Goal: Task Accomplishment & Management: Manage account settings

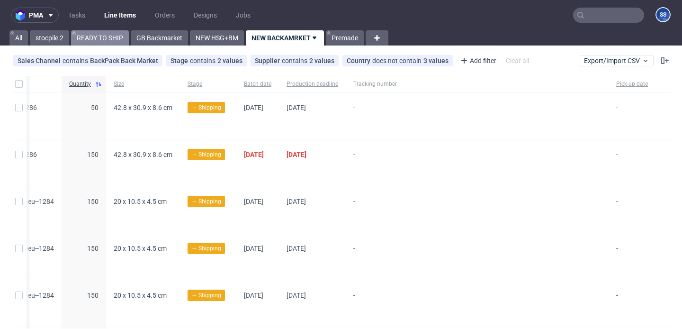
click at [124, 38] on link "READY TO SHIP" at bounding box center [100, 37] width 58 height 15
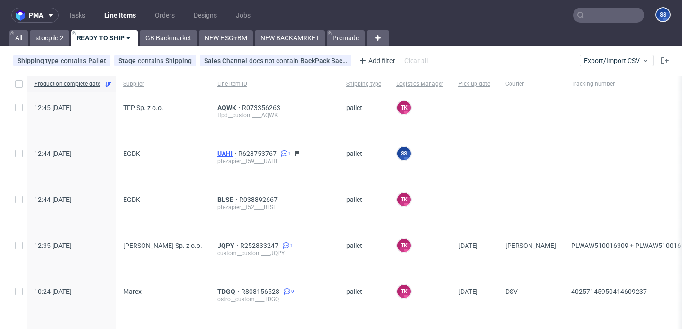
click at [218, 151] on span "UAHI" at bounding box center [228, 154] width 21 height 8
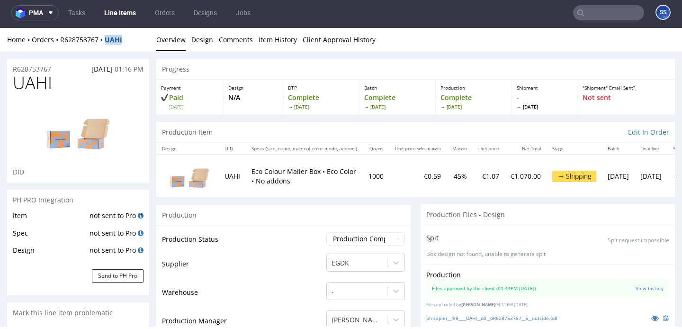
drag, startPoint x: 136, startPoint y: 38, endPoint x: 106, endPoint y: 41, distance: 30.5
click at [106, 41] on div "Home Orders R628753767 UAHI" at bounding box center [78, 39] width 142 height 9
copy strong "UAHI"
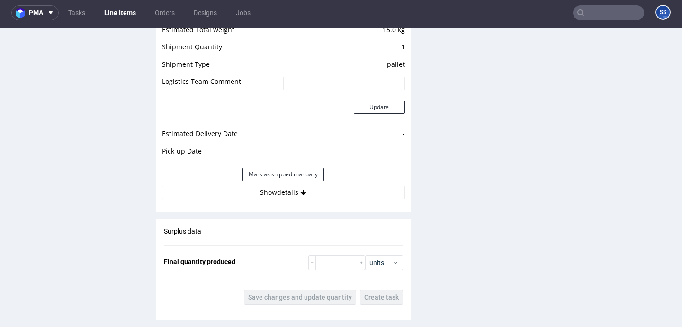
scroll to position [1229, 0]
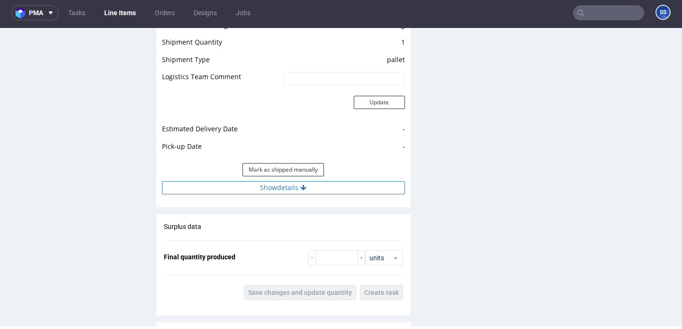
click at [262, 185] on button "Show details" at bounding box center [283, 187] width 243 height 13
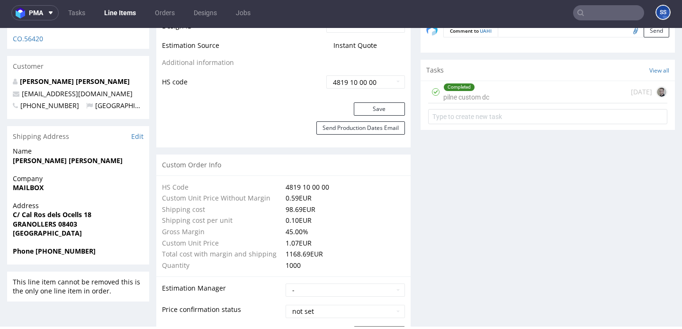
scroll to position [567, 0]
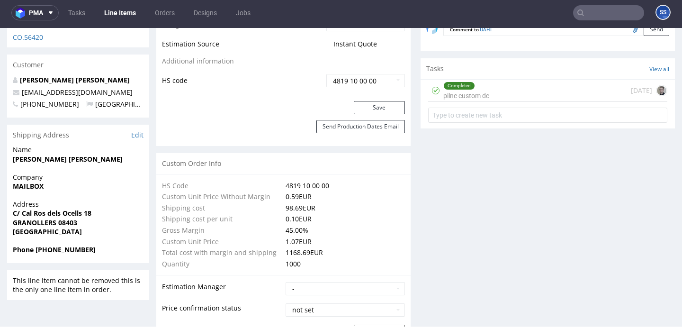
click at [33, 181] on strong "MAILBOX" at bounding box center [28, 185] width 31 height 9
copy strong "MAILBOX"
click at [69, 209] on strong "C/ Cal Ros dels Ocells 18" at bounding box center [52, 213] width 79 height 9
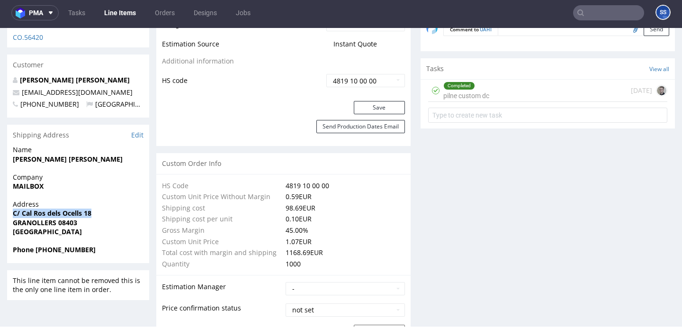
click at [69, 209] on strong "C/ Cal Ros dels Ocells 18" at bounding box center [52, 213] width 79 height 9
copy strong "C/ Cal Ros dels Ocells 18"
click at [31, 218] on strong "GRANOLLERS 08403" at bounding box center [45, 222] width 64 height 9
copy strong "GRANOLLERS"
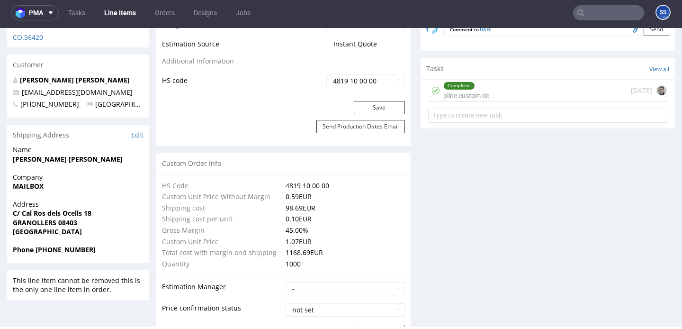
click at [71, 218] on strong "GRANOLLERS 08403" at bounding box center [45, 222] width 64 height 9
copy strong "08403"
click at [52, 154] on strong "[PERSON_NAME] [PERSON_NAME]" at bounding box center [68, 158] width 110 height 9
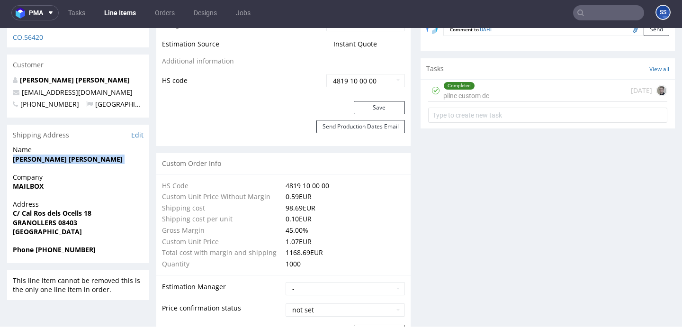
click at [52, 154] on strong "[PERSON_NAME] [PERSON_NAME]" at bounding box center [68, 158] width 110 height 9
copy strong "[PERSON_NAME] [PERSON_NAME]"
drag, startPoint x: 57, startPoint y: 73, endPoint x: 16, endPoint y: 72, distance: 41.2
click at [16, 88] on p "[EMAIL_ADDRESS][DOMAIN_NAME]" at bounding box center [78, 92] width 131 height 9
copy span "[EMAIL_ADDRESS][DOMAIN_NAME]"
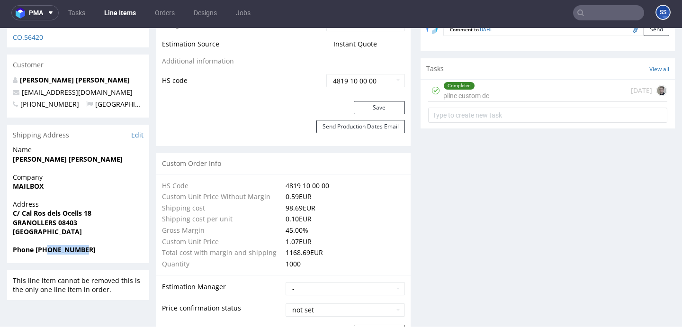
drag, startPoint x: 47, startPoint y: 229, endPoint x: 204, endPoint y: 45, distance: 242.4
click at [99, 245] on span "Phone +34645775509" at bounding box center [78, 249] width 131 height 9
copy strong "645775509"
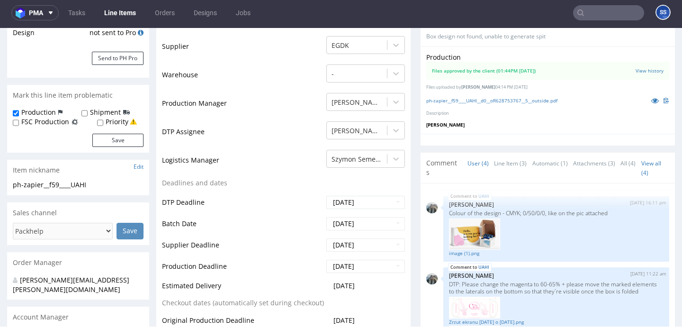
scroll to position [0, 0]
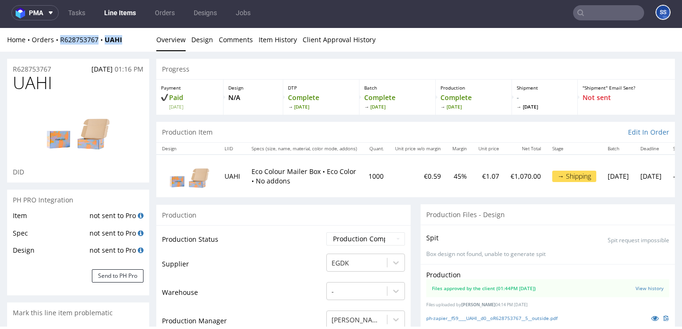
drag, startPoint x: 130, startPoint y: 40, endPoint x: 195, endPoint y: 219, distance: 190.5
click at [60, 41] on div "Home Orders R628753767 UAHI" at bounding box center [78, 39] width 142 height 9
copy div "R628753767 UAHI"
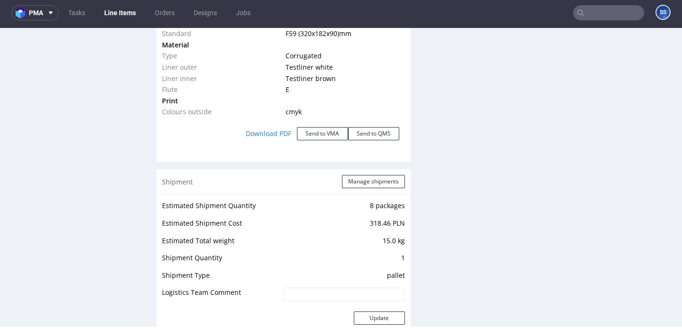
scroll to position [989, 0]
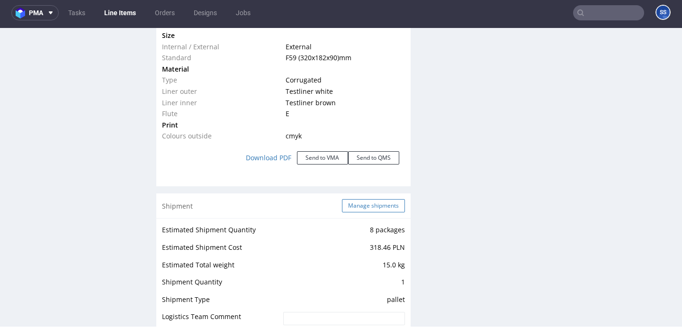
click at [349, 202] on button "Manage shipments" at bounding box center [373, 205] width 63 height 13
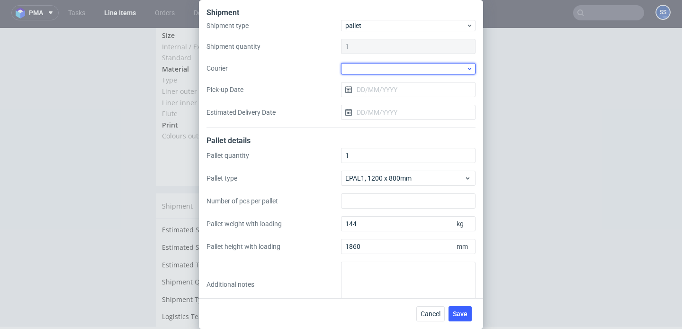
click at [379, 73] on div at bounding box center [408, 68] width 135 height 11
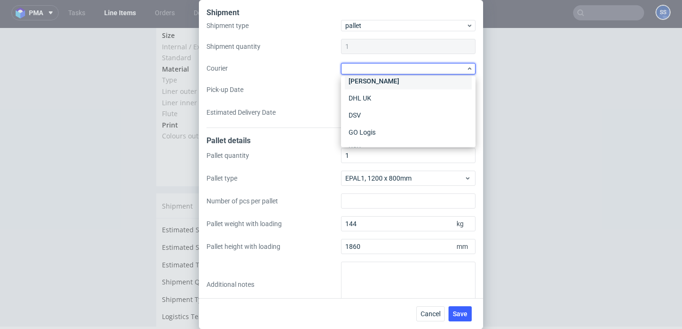
scroll to position [46, 0]
click at [374, 111] on div "DSV" at bounding box center [408, 110] width 127 height 17
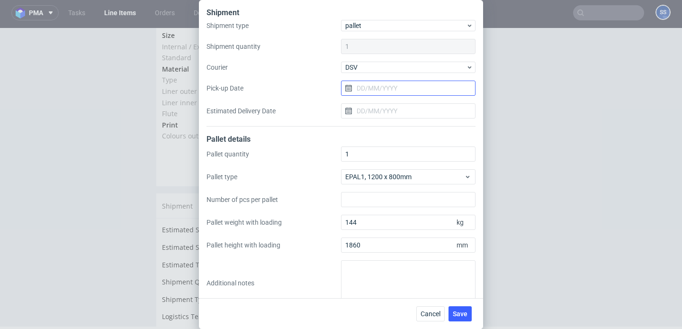
click at [376, 89] on input "Pick-up Date" at bounding box center [408, 88] width 135 height 15
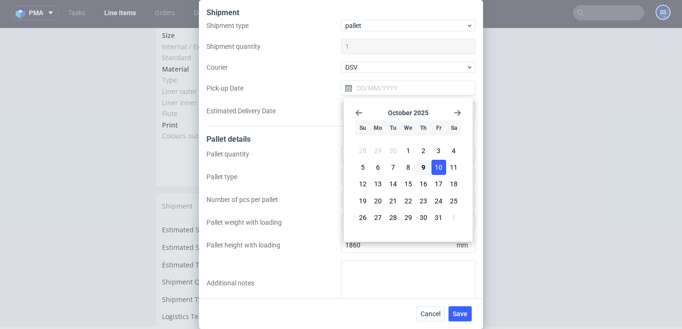
click at [434, 168] on button "10" at bounding box center [439, 167] width 15 height 15
type input "[DATE]"
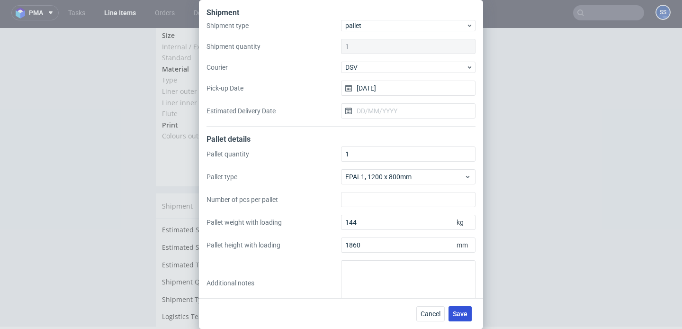
click at [455, 314] on span "Save" at bounding box center [460, 313] width 15 height 7
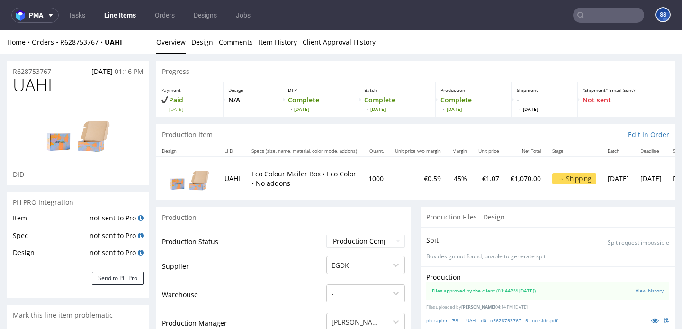
click at [123, 11] on link "Line Items" at bounding box center [120, 15] width 43 height 15
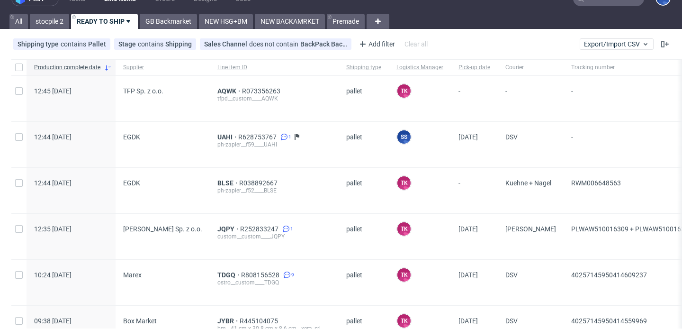
scroll to position [19, 0]
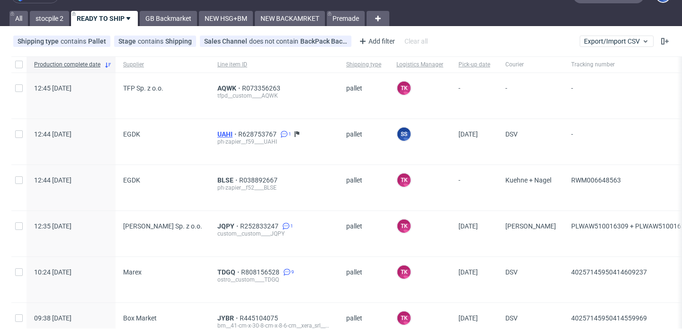
click at [220, 135] on span "UAHI" at bounding box center [228, 134] width 21 height 8
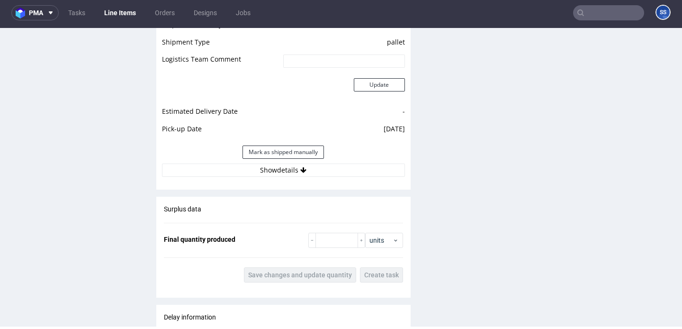
scroll to position [1250, 0]
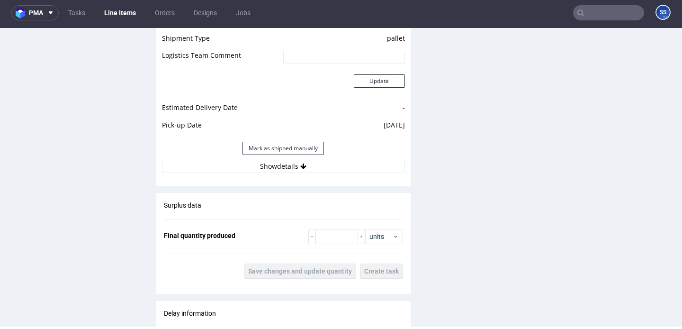
click at [298, 174] on div "Estimated Shipment Quantity 8 packages Estimated Shipment Cost 318.46 PLN Estim…" at bounding box center [283, 67] width 254 height 221
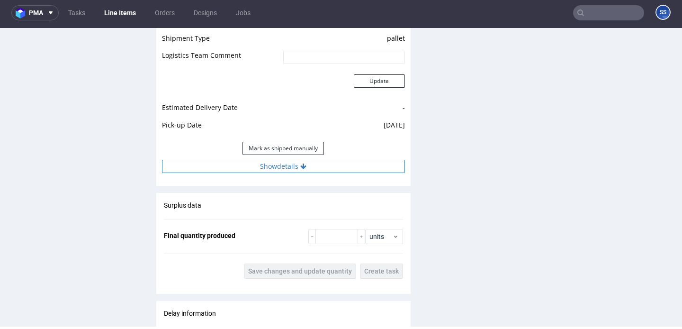
click at [299, 170] on button "Show details" at bounding box center [283, 166] width 243 height 13
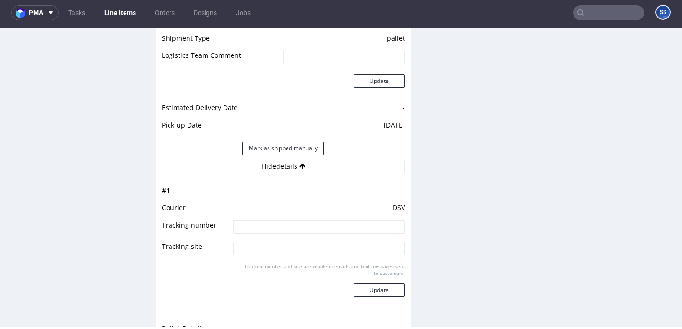
click at [289, 226] on input at bounding box center [319, 226] width 171 height 13
type input "czekamy na budzet"
click at [375, 285] on button "Update" at bounding box center [379, 289] width 51 height 13
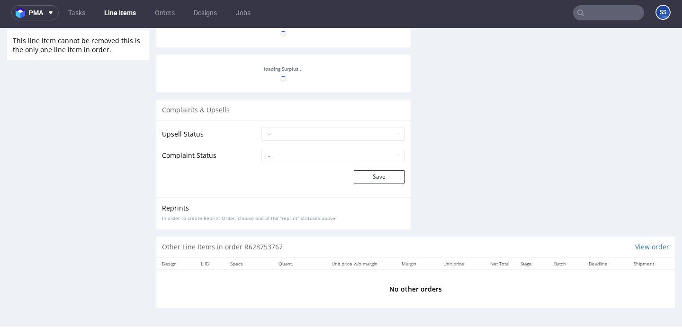
scroll to position [83, 0]
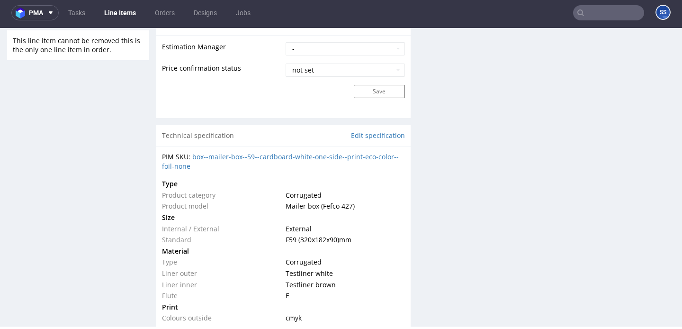
click at [109, 9] on link "Line Items" at bounding box center [120, 12] width 43 height 15
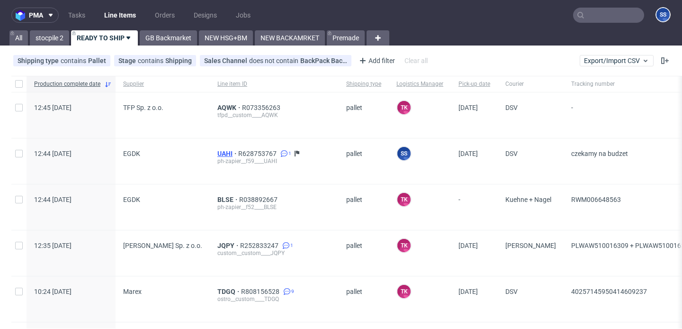
click at [219, 151] on span "UAHI" at bounding box center [228, 154] width 21 height 8
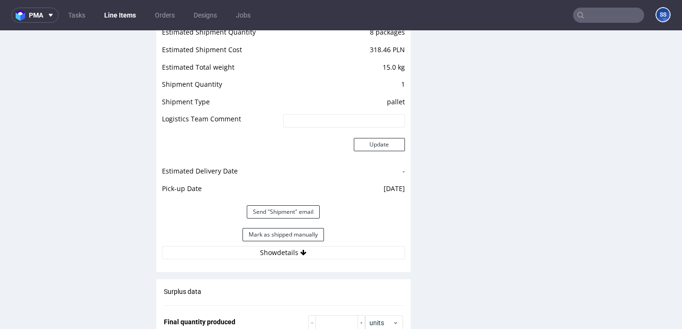
scroll to position [1194, 0]
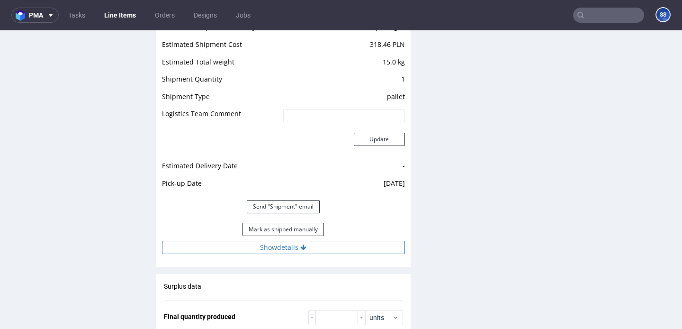
click at [291, 251] on button "Show details" at bounding box center [283, 247] width 243 height 13
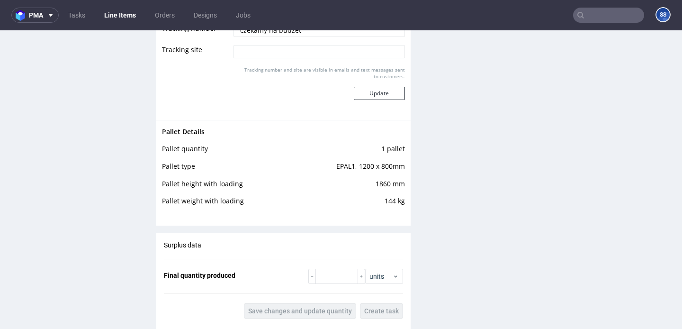
scroll to position [1472, 0]
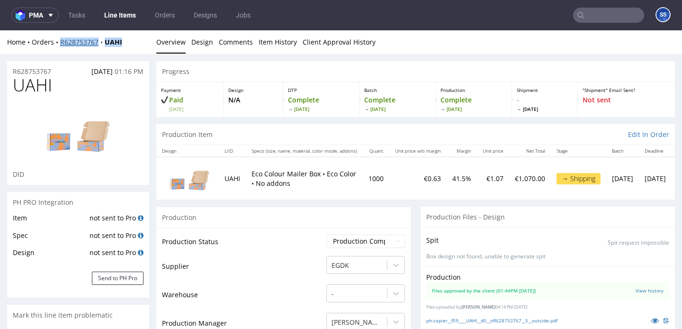
copy div "R628753767 UAHI"
drag, startPoint x: 128, startPoint y: 42, endPoint x: 63, endPoint y: 44, distance: 65.0
click at [61, 44] on div "Home Orders R628753767 UAHI" at bounding box center [78, 41] width 142 height 9
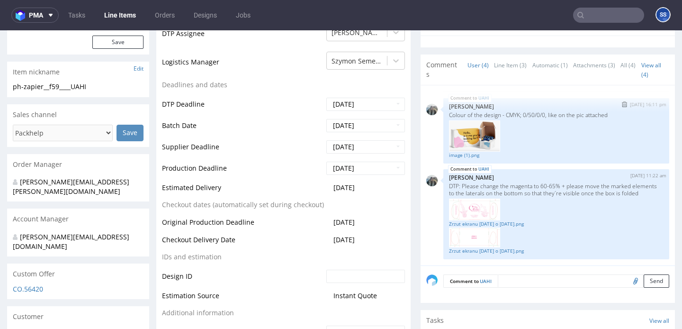
scroll to position [321, 0]
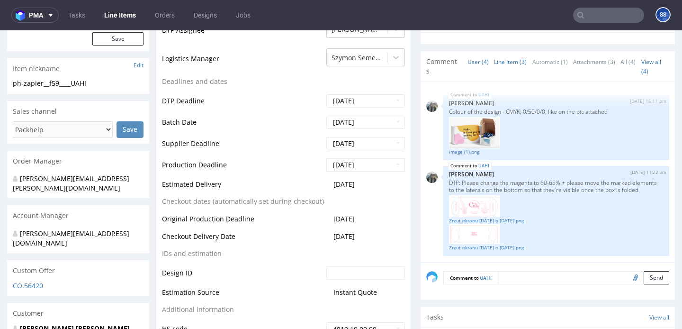
click at [506, 62] on link "Line Item (3)" at bounding box center [510, 62] width 33 height 20
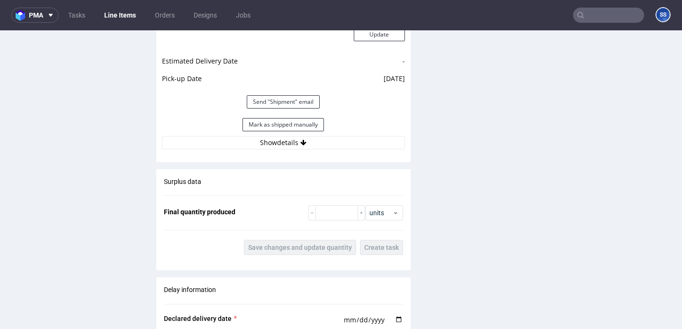
scroll to position [1305, 0]
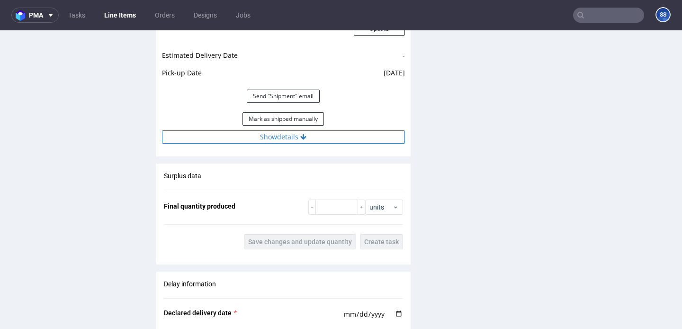
click at [278, 139] on button "Show details" at bounding box center [283, 136] width 243 height 13
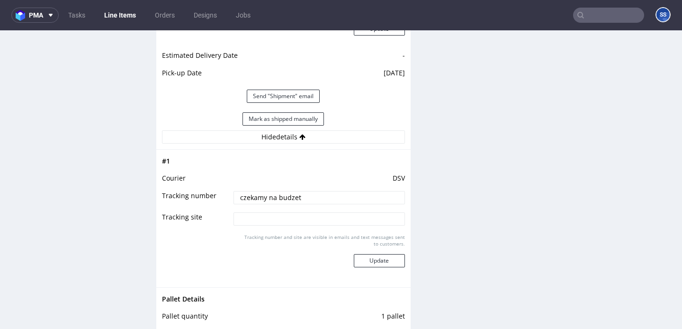
click at [271, 198] on input "czekamy na budzet" at bounding box center [319, 197] width 171 height 13
paste input "40257145950414635519"
type input "40257145950414635519"
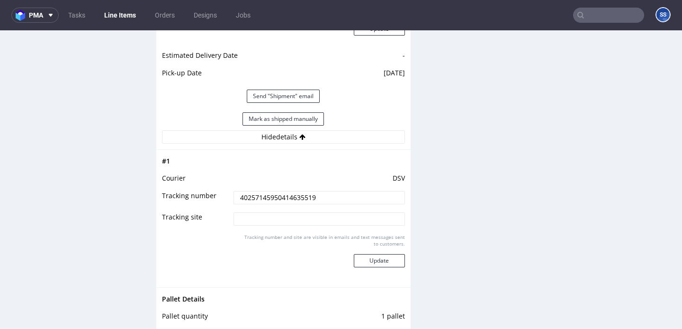
click at [383, 267] on div "Tracking number and site are visible in emails and text messages sent to custom…" at bounding box center [319, 254] width 171 height 41
click at [381, 261] on button "Update" at bounding box center [379, 260] width 51 height 13
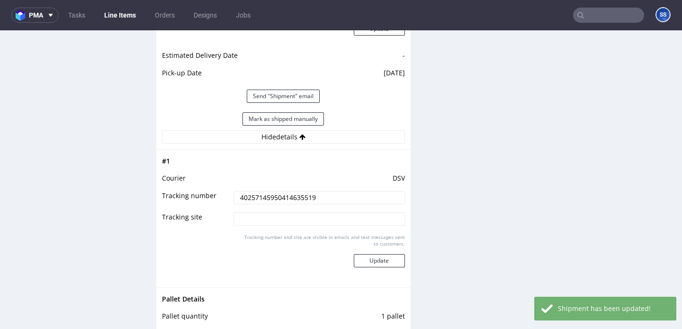
click at [115, 18] on link "Line Items" at bounding box center [120, 15] width 43 height 15
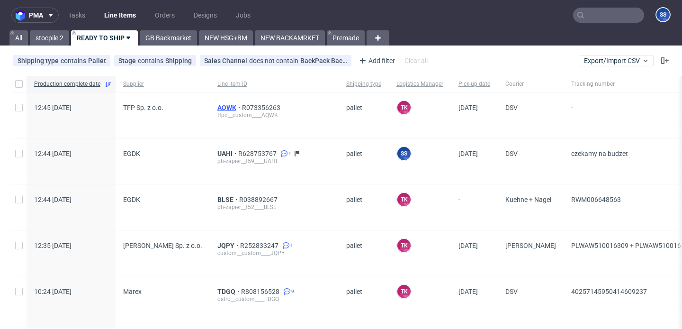
click at [227, 108] on span "AQWK" at bounding box center [230, 108] width 25 height 8
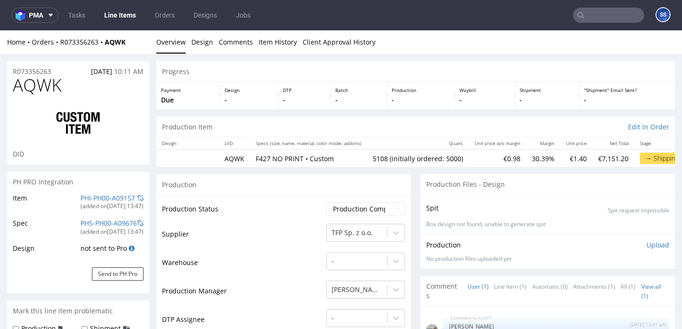
select select "in_progress"
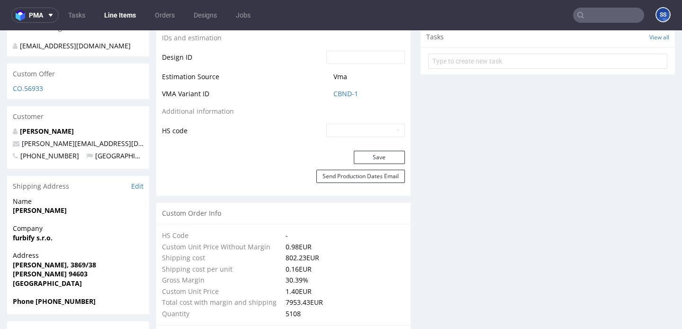
scroll to position [512, 0]
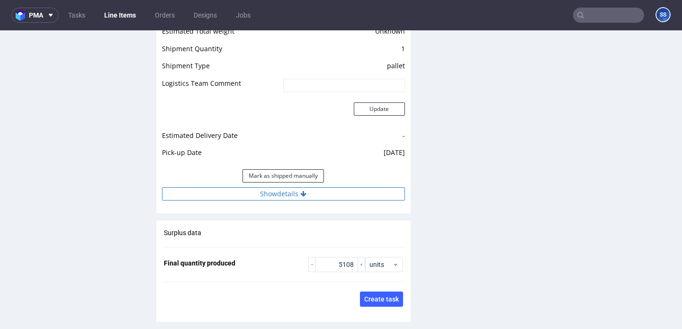
click at [284, 187] on button "Show details" at bounding box center [283, 193] width 243 height 13
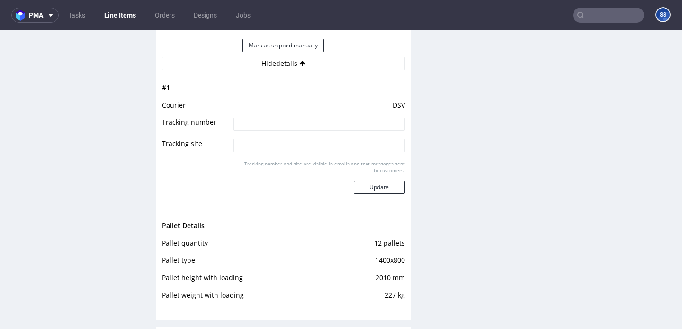
scroll to position [1542, 0]
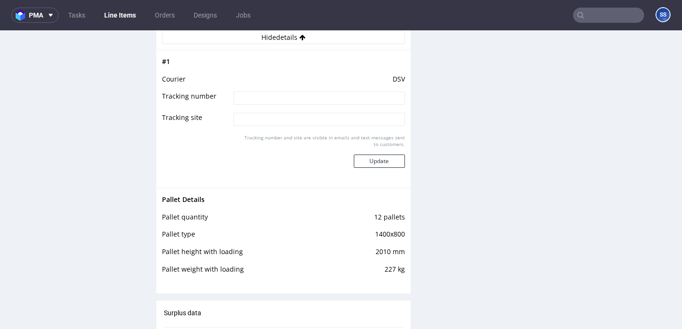
click at [127, 16] on link "Line Items" at bounding box center [120, 15] width 43 height 15
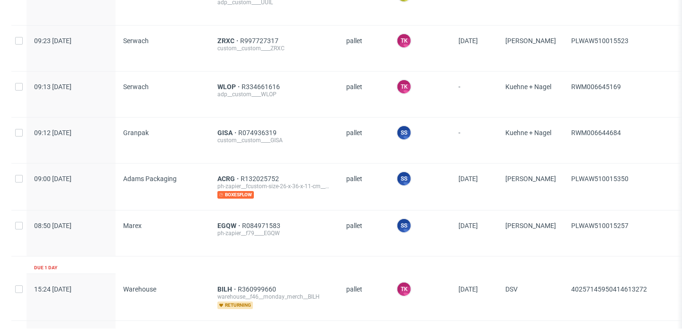
scroll to position [577, 0]
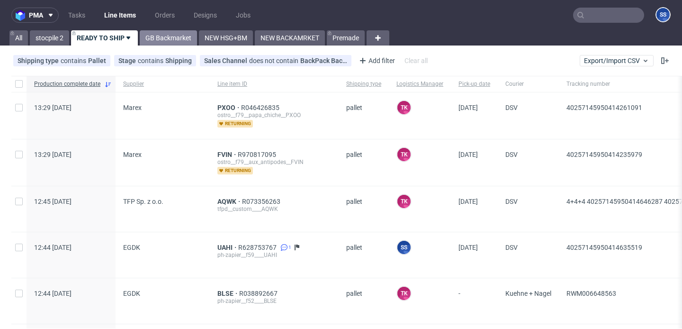
click at [177, 38] on link "GB Backmarket" at bounding box center [168, 37] width 57 height 15
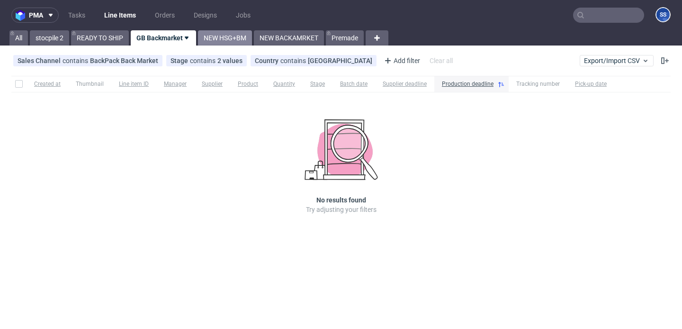
click at [232, 36] on link "NEW HSG+BM" at bounding box center [225, 37] width 54 height 15
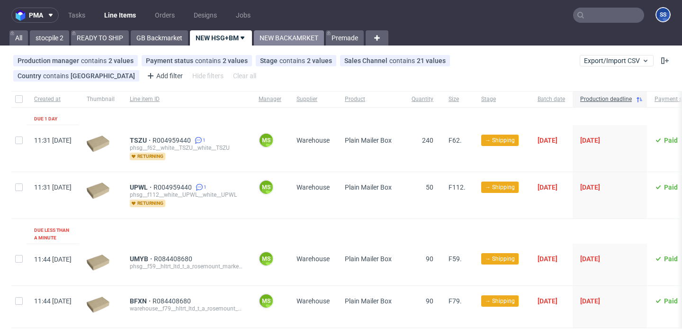
click at [283, 35] on link "NEW BACKAMRKET" at bounding box center [289, 37] width 70 height 15
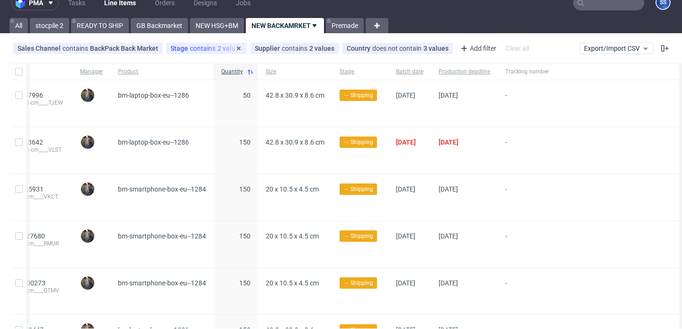
scroll to position [0, 146]
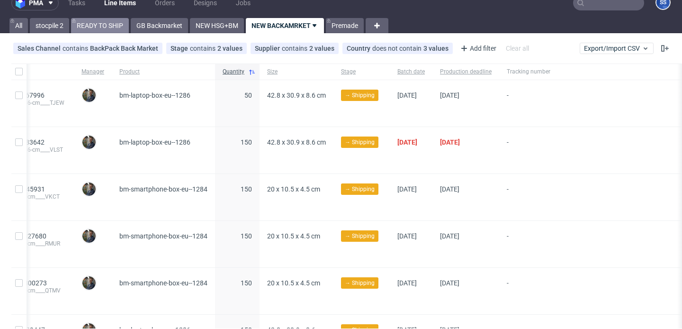
click at [99, 25] on link "READY TO SHIP" at bounding box center [100, 25] width 58 height 15
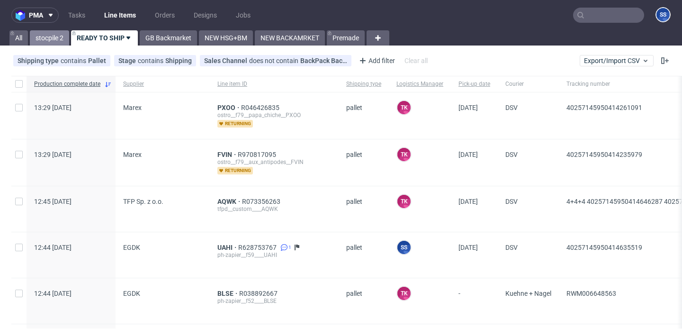
click at [56, 40] on link "stocpile 2" at bounding box center [49, 37] width 39 height 15
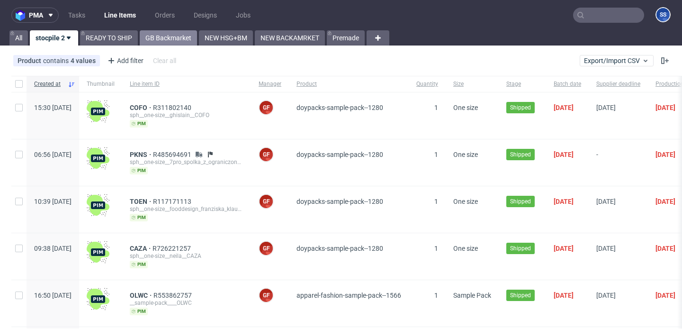
click at [167, 39] on link "GB Backmarket" at bounding box center [168, 37] width 57 height 15
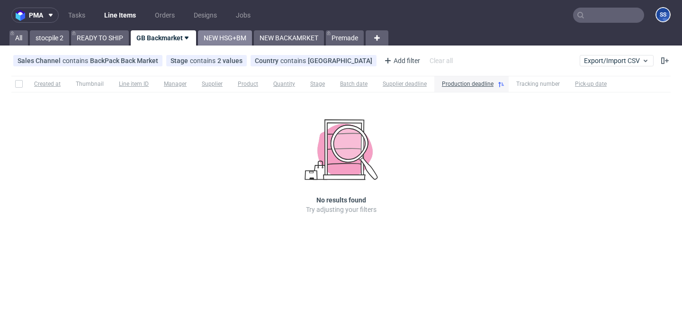
click at [213, 37] on link "NEW HSG+BM" at bounding box center [225, 37] width 54 height 15
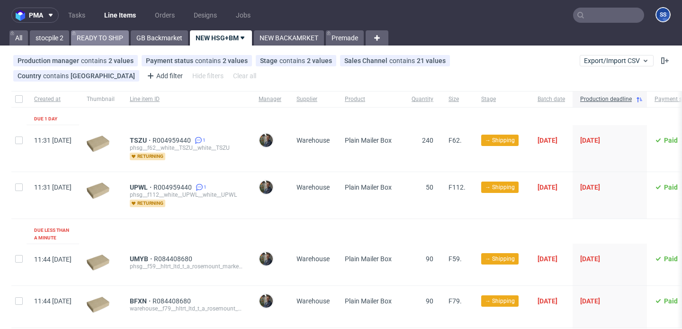
click at [104, 39] on link "READY TO SHIP" at bounding box center [100, 37] width 58 height 15
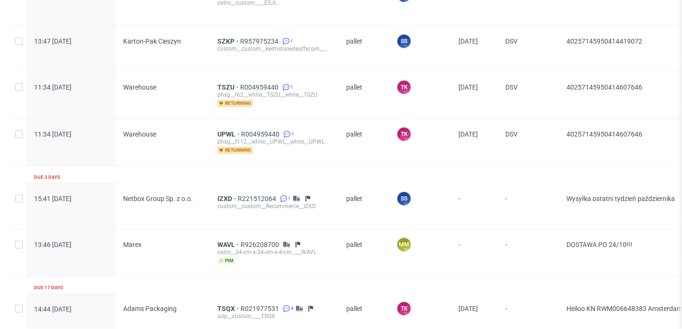
scroll to position [1667, 0]
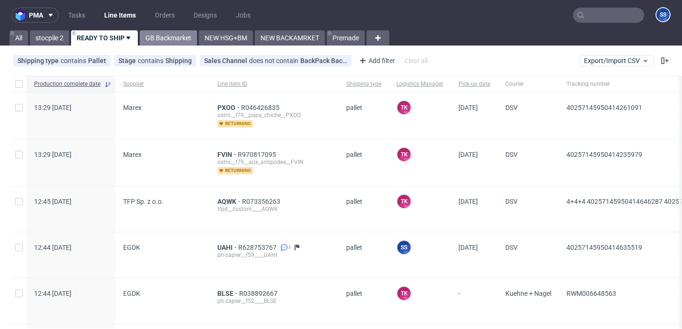
click at [178, 36] on link "GB Backmarket" at bounding box center [168, 37] width 57 height 15
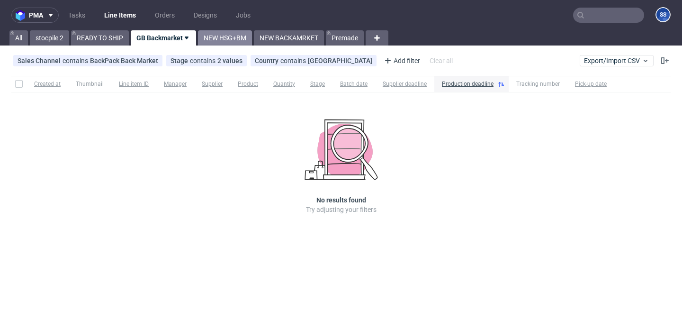
click at [227, 36] on link "NEW HSG+BM" at bounding box center [225, 37] width 54 height 15
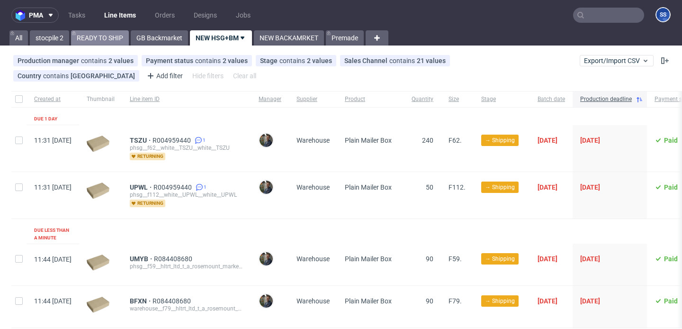
click at [85, 32] on link "READY TO SHIP" at bounding box center [100, 37] width 58 height 15
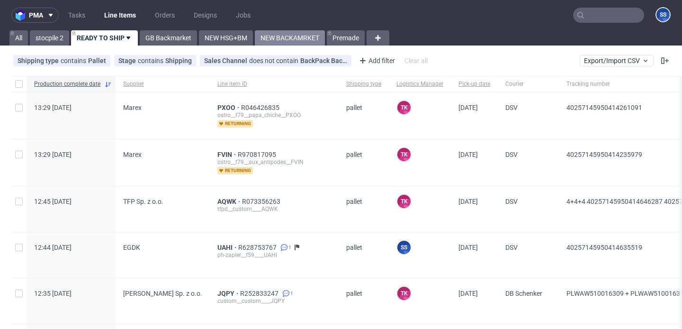
click at [276, 44] on link "NEW BACKAMRKET" at bounding box center [290, 37] width 70 height 15
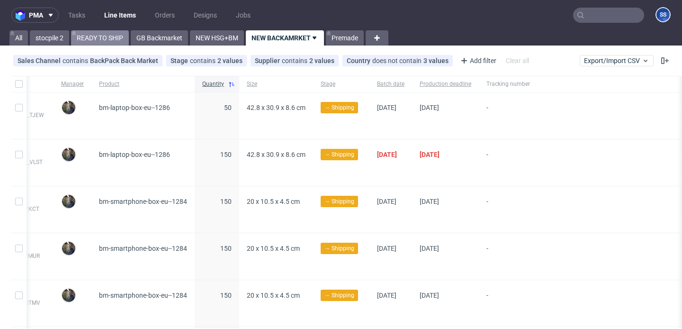
click at [94, 33] on link "READY TO SHIP" at bounding box center [100, 37] width 58 height 15
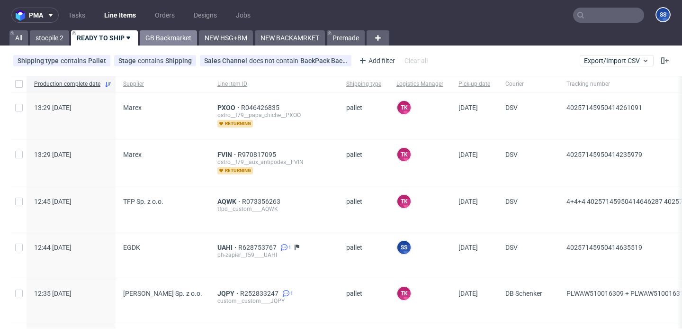
click at [153, 40] on link "GB Backmarket" at bounding box center [168, 37] width 57 height 15
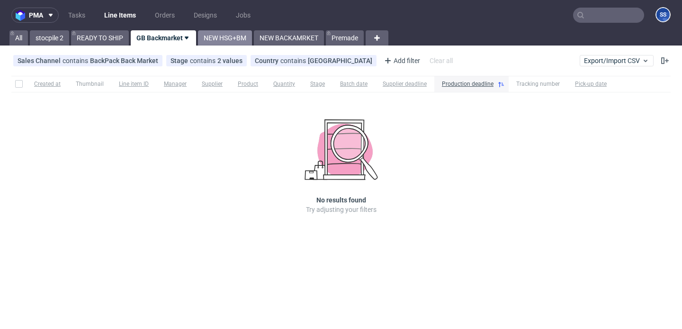
click at [245, 45] on link "NEW HSG+BM" at bounding box center [225, 37] width 54 height 15
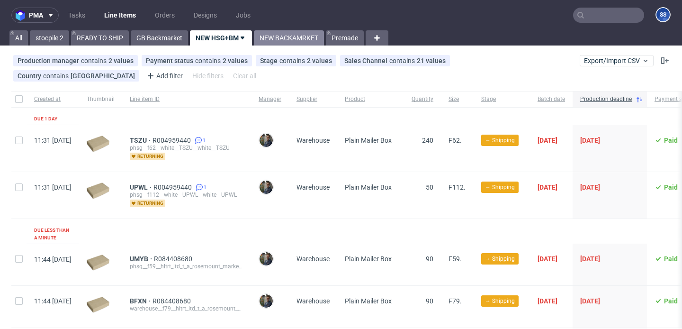
click at [283, 45] on link "NEW BACKAMRKET" at bounding box center [289, 37] width 70 height 15
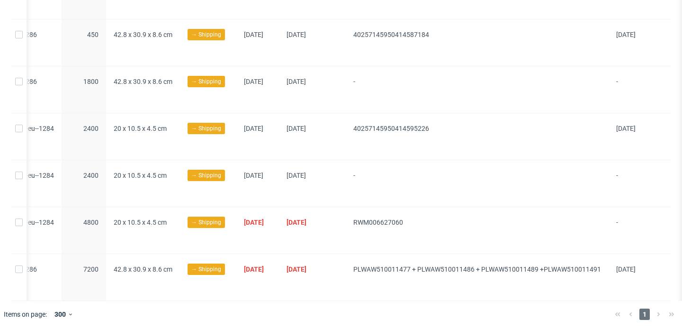
scroll to position [0, 301]
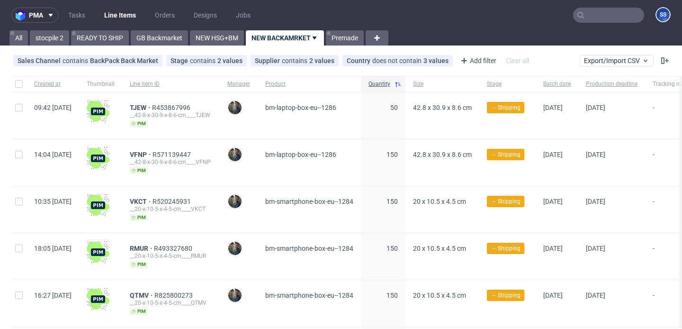
click at [111, 16] on link "Line Items" at bounding box center [120, 15] width 43 height 15
click at [106, 36] on link "READY TO SHIP" at bounding box center [100, 37] width 58 height 15
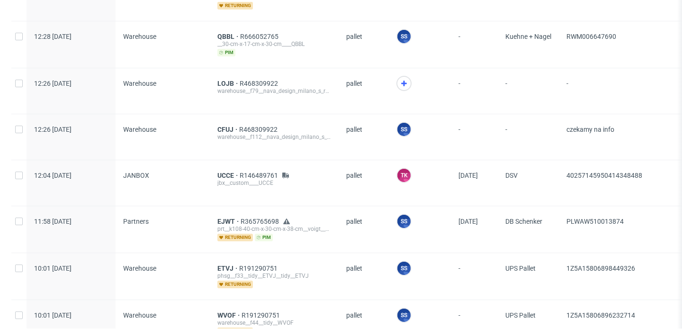
scroll to position [931, 0]
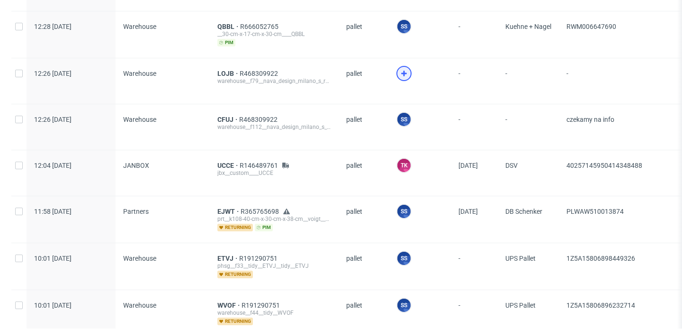
click at [400, 68] on icon at bounding box center [404, 73] width 11 height 11
click at [218, 116] on span "CFUJ" at bounding box center [229, 120] width 22 height 8
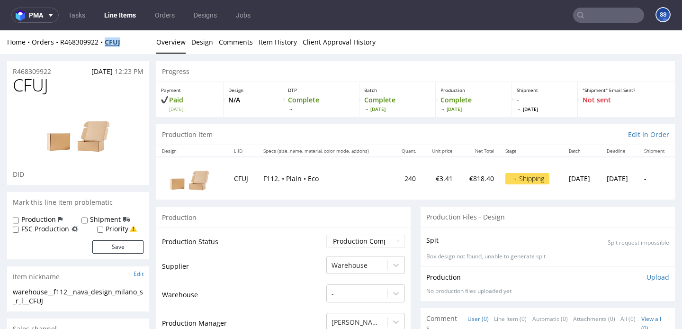
drag, startPoint x: 135, startPoint y: 39, endPoint x: 109, endPoint y: 41, distance: 25.7
click at [109, 41] on div "Home Orders R468309922 CFUJ" at bounding box center [78, 41] width 142 height 9
copy strong "CFUJ"
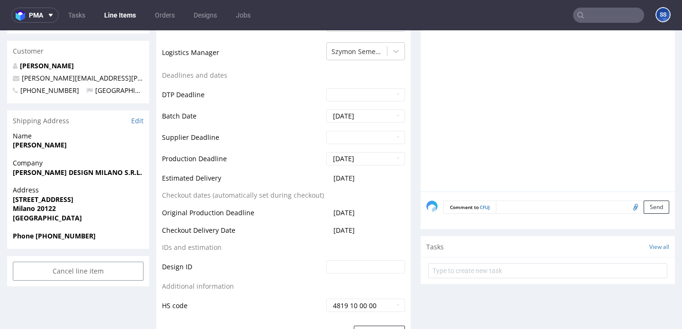
scroll to position [328, 0]
click at [80, 167] on span "[PERSON_NAME] DESIGN MILANO S.R.L." at bounding box center [78, 171] width 131 height 9
click at [74, 174] on strong "[PERSON_NAME] DESIGN MILANO S.R.L." at bounding box center [77, 171] width 129 height 9
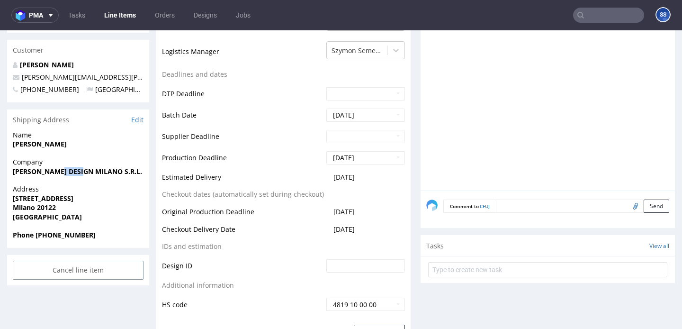
click at [74, 174] on strong "[PERSON_NAME] DESIGN MILANO S.R.L." at bounding box center [77, 171] width 129 height 9
copy strong "[PERSON_NAME] DESIGN MILANO S.R.L."
click at [28, 197] on strong "[STREET_ADDRESS]" at bounding box center [43, 198] width 61 height 9
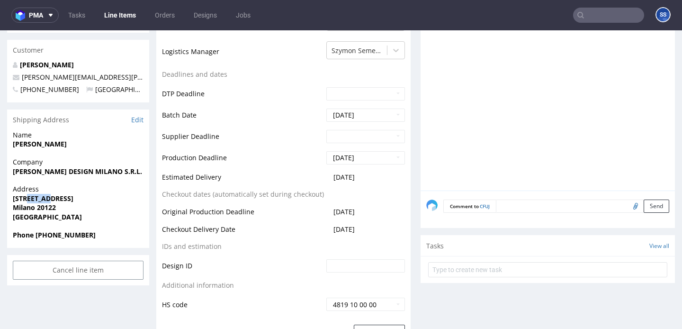
click at [28, 197] on strong "[STREET_ADDRESS]" at bounding box center [43, 198] width 61 height 9
copy strong "[STREET_ADDRESS]"
click at [31, 143] on strong "[PERSON_NAME]" at bounding box center [40, 143] width 54 height 9
click at [27, 209] on strong "Milano 20122" at bounding box center [34, 207] width 43 height 9
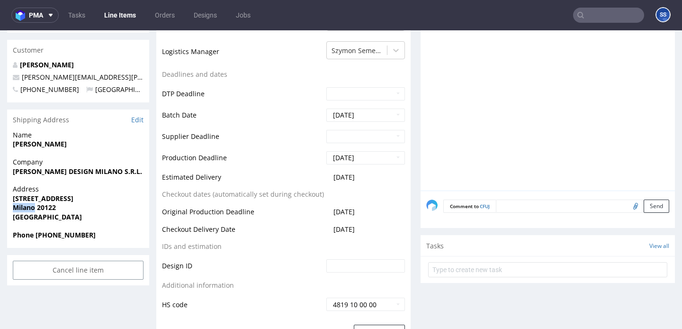
copy strong "Milano"
click at [52, 145] on strong "[PERSON_NAME]" at bounding box center [40, 143] width 54 height 9
copy strong "[PERSON_NAME]"
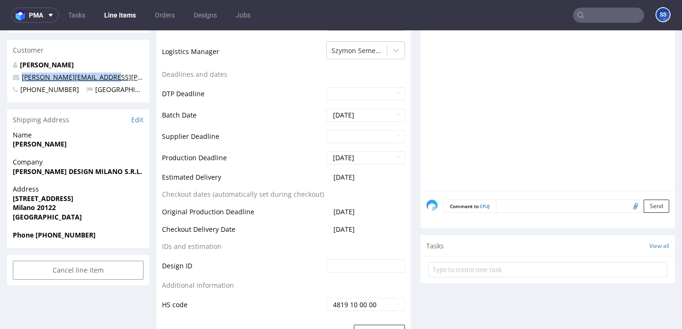
drag, startPoint x: 120, startPoint y: 74, endPoint x: 22, endPoint y: 79, distance: 97.7
click at [22, 79] on p "[PERSON_NAME][EMAIL_ADDRESS][PERSON_NAME][DOMAIN_NAME]" at bounding box center [78, 77] width 131 height 9
copy link "[PERSON_NAME][EMAIL_ADDRESS][PERSON_NAME][DOMAIN_NAME]"
drag, startPoint x: 50, startPoint y: 235, endPoint x: 105, endPoint y: 235, distance: 55.0
click at [105, 235] on span "Phone [PHONE_NUMBER]" at bounding box center [78, 234] width 131 height 9
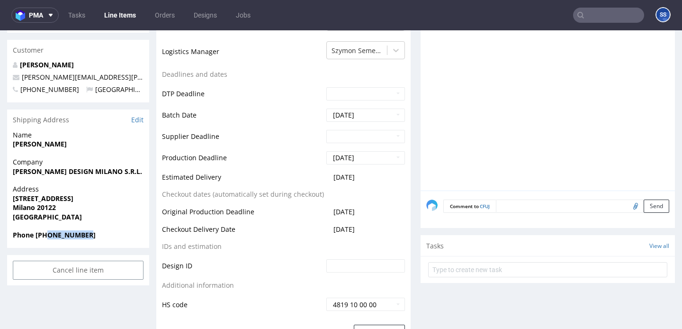
copy strong "3288527748"
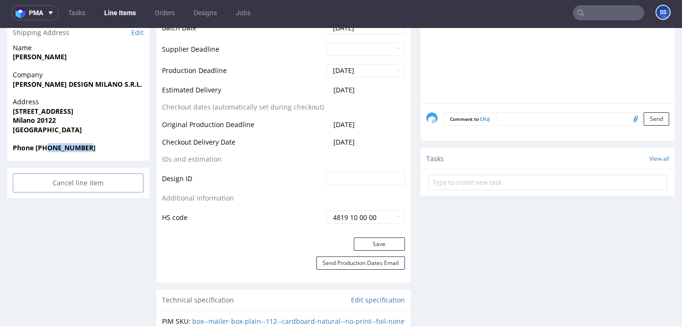
scroll to position [408, 0]
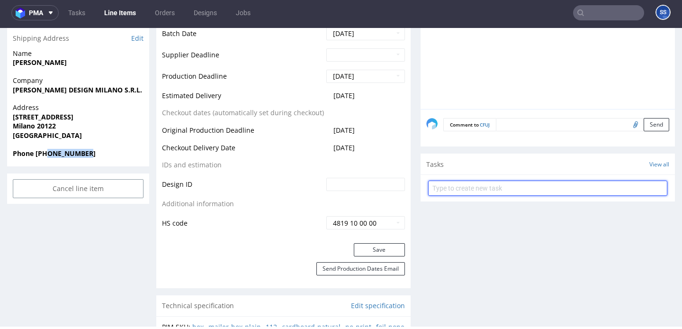
click at [455, 191] on input "text" at bounding box center [547, 188] width 239 height 15
type input "Etykiety"
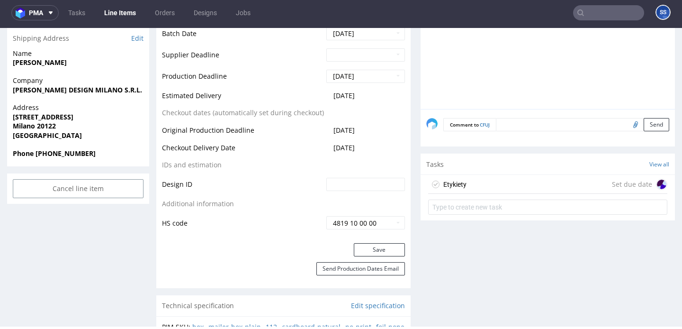
click at [473, 179] on div "Etykiety Set due date" at bounding box center [547, 184] width 239 height 19
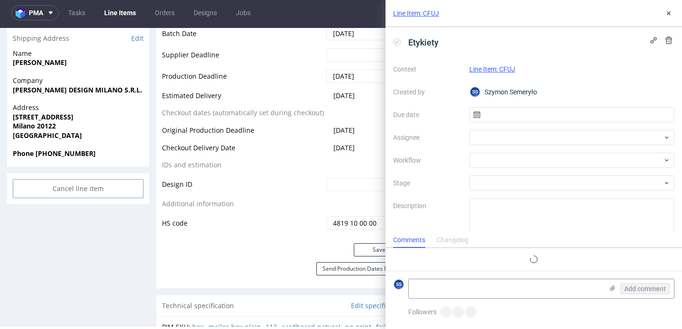
scroll to position [8, 0]
click at [496, 118] on input "text" at bounding box center [573, 114] width 206 height 15
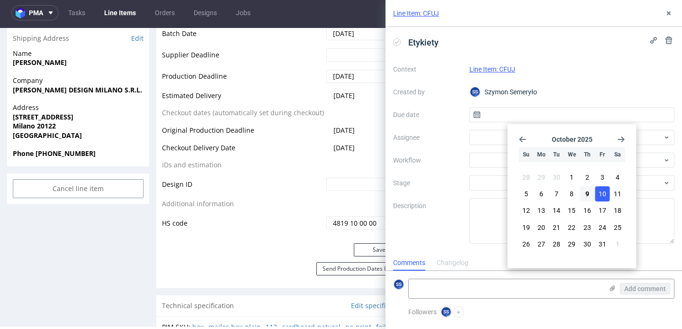
click at [598, 194] on button "10" at bounding box center [602, 193] width 15 height 15
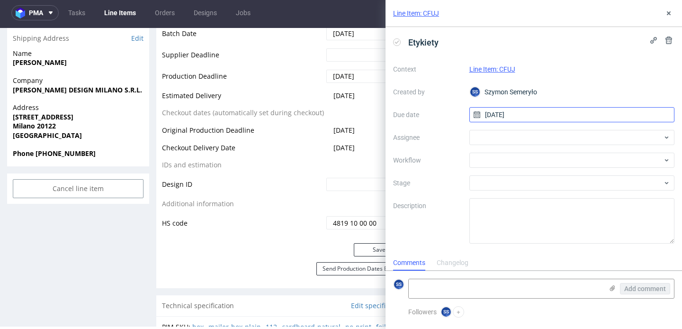
click at [513, 115] on input "[DATE]" at bounding box center [573, 114] width 206 height 15
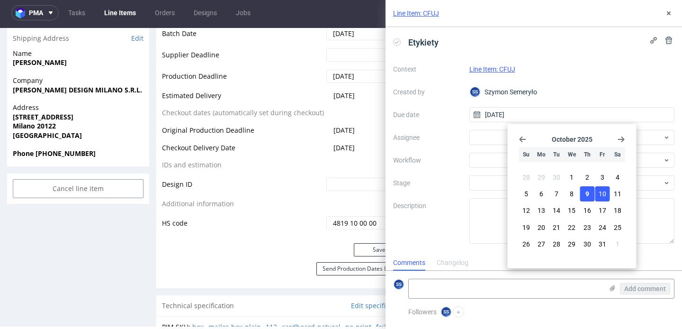
click at [590, 199] on button "9" at bounding box center [587, 193] width 15 height 15
type input "09/10/2025"
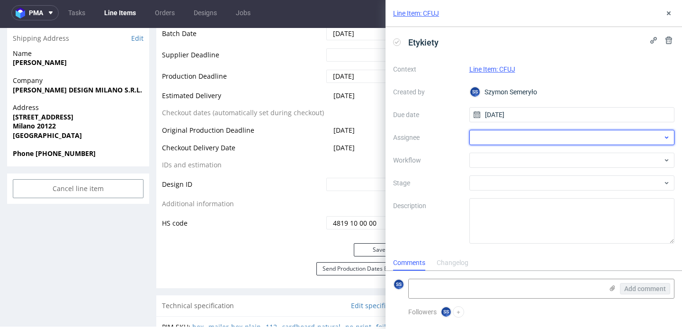
click at [513, 139] on div at bounding box center [573, 137] width 206 height 15
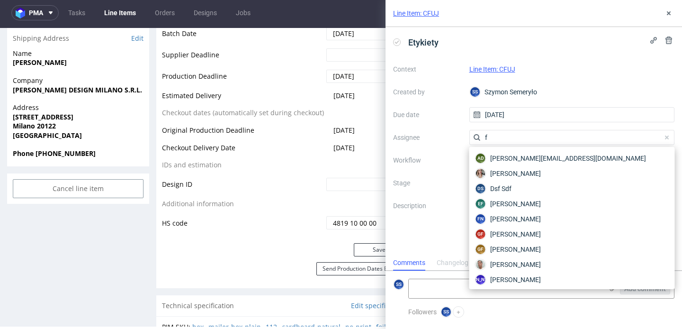
type input "fe"
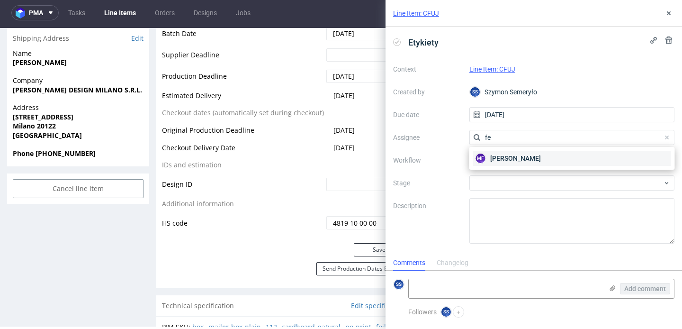
click at [505, 154] on span "Michał Fedorowicz" at bounding box center [515, 158] width 51 height 9
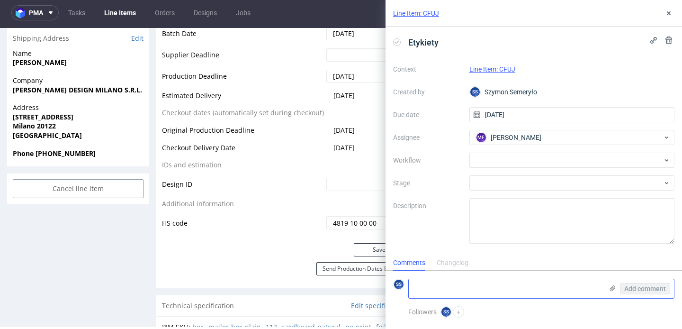
click at [471, 289] on textarea at bounding box center [506, 288] width 194 height 19
paste textarea "R468309922"
click at [613, 288] on use at bounding box center [612, 288] width 5 height 6
click at [0, 0] on input "file" at bounding box center [0, 0] width 0 height 0
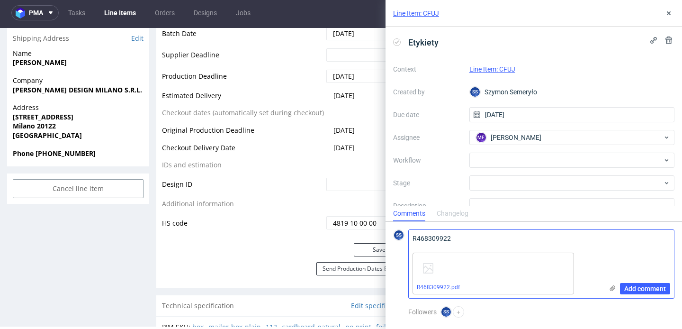
click at [433, 238] on textarea "R468309922" at bounding box center [506, 239] width 194 height 19
paste textarea "4025714595041468708"
type textarea "40257145950414687082"
click at [641, 287] on span "Add comment" at bounding box center [646, 288] width 42 height 7
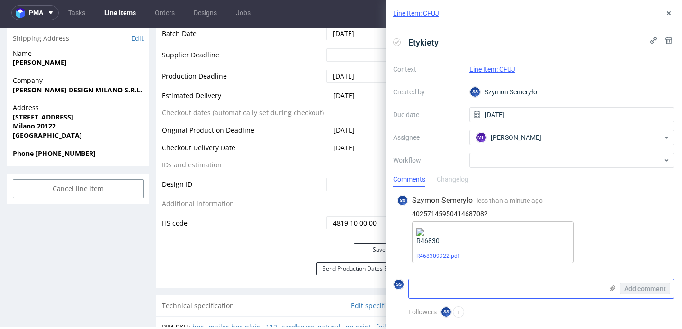
scroll to position [0, 0]
click at [669, 16] on icon at bounding box center [669, 13] width 8 height 8
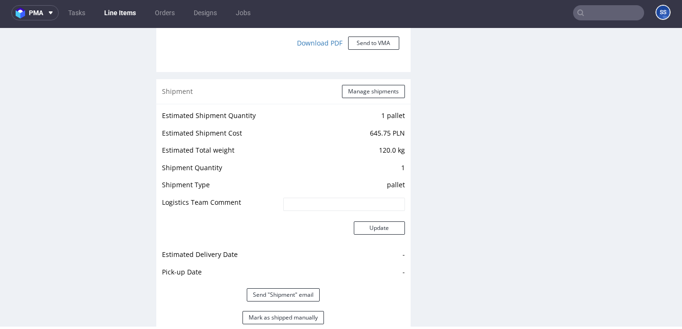
scroll to position [829, 0]
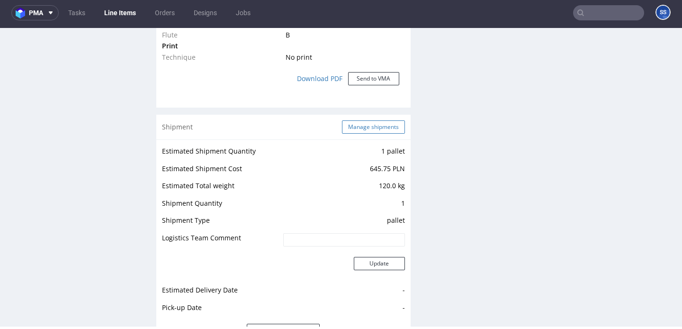
click at [366, 134] on button "Manage shipments" at bounding box center [373, 126] width 63 height 13
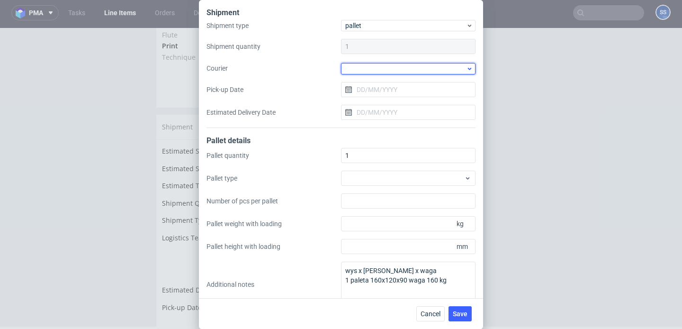
click at [379, 73] on div at bounding box center [408, 68] width 135 height 11
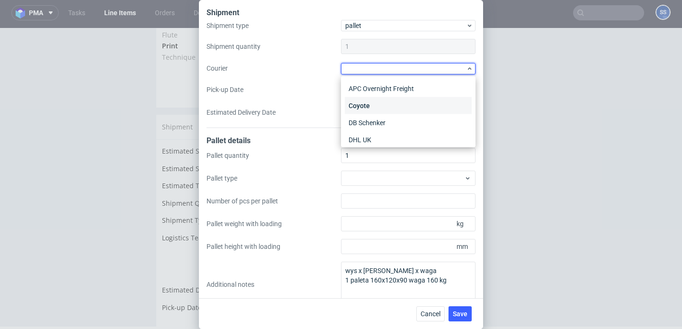
scroll to position [37, 0]
click at [376, 117] on div "DSV" at bounding box center [408, 119] width 127 height 17
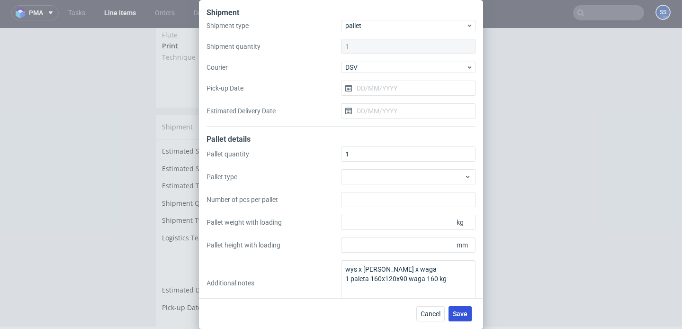
click at [463, 317] on span "Save" at bounding box center [460, 313] width 15 height 7
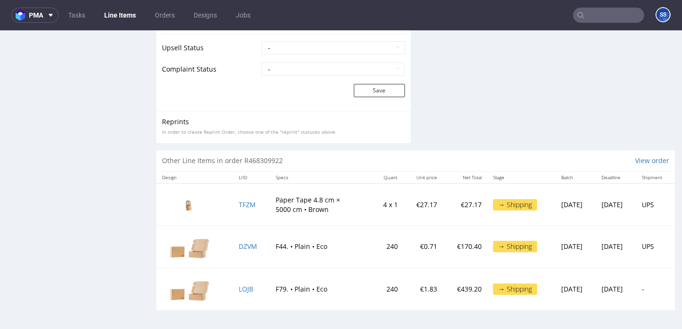
scroll to position [1566, 0]
click at [239, 288] on span "LOJB" at bounding box center [246, 288] width 15 height 9
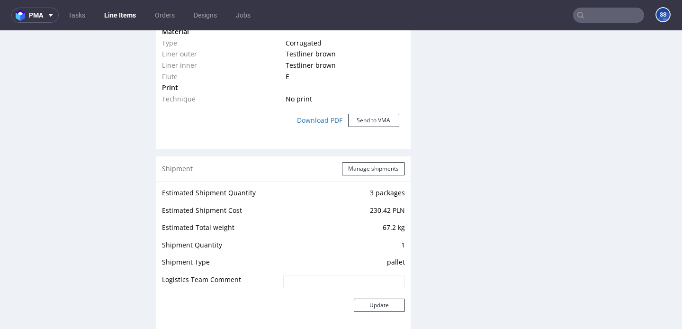
scroll to position [800, 0]
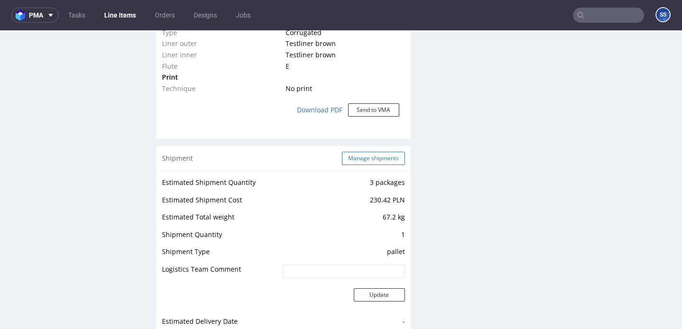
click at [360, 159] on button "Manage shipments" at bounding box center [373, 158] width 63 height 13
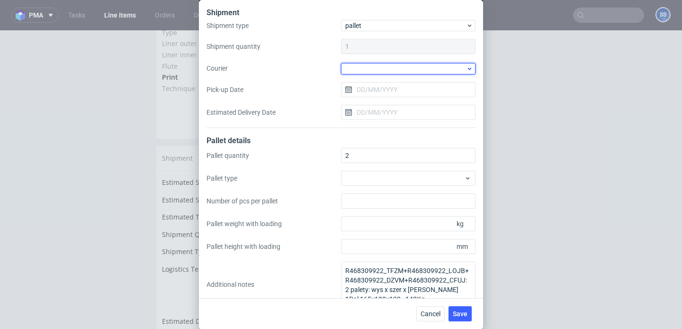
click at [380, 68] on div at bounding box center [408, 68] width 135 height 11
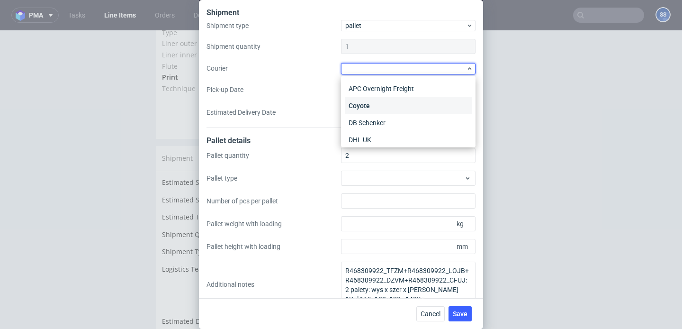
scroll to position [35, 0]
click at [378, 118] on div "DSV" at bounding box center [408, 122] width 127 height 17
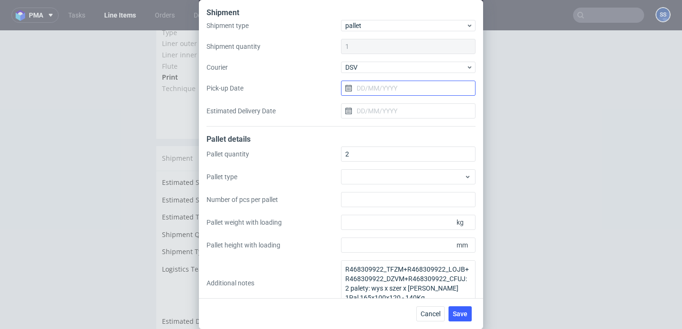
click at [389, 94] on input "Pick-up Date" at bounding box center [408, 88] width 135 height 15
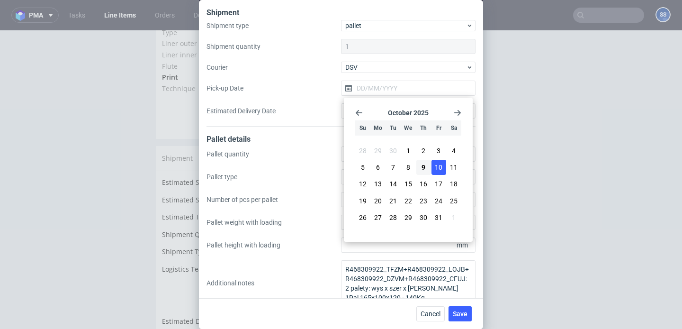
click at [435, 169] on span "10" at bounding box center [439, 167] width 8 height 9
type input "[DATE]"
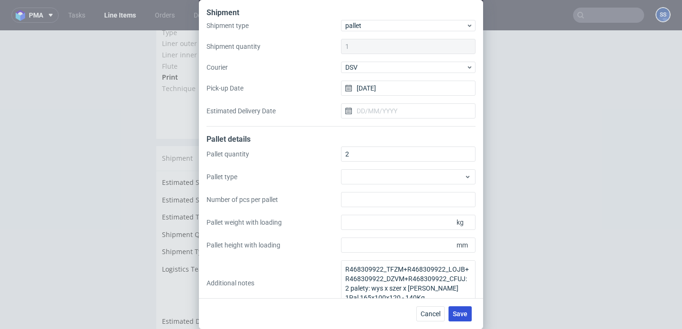
click at [462, 312] on span "Save" at bounding box center [460, 313] width 15 height 7
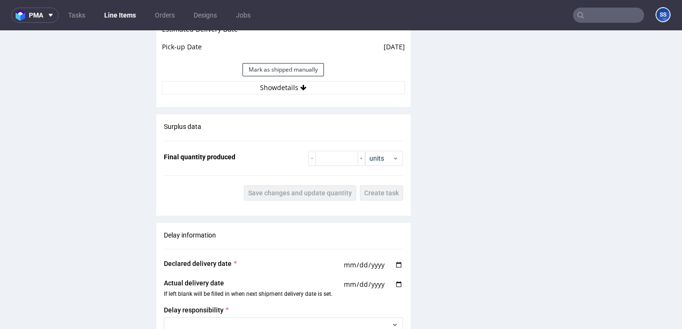
scroll to position [1103, 0]
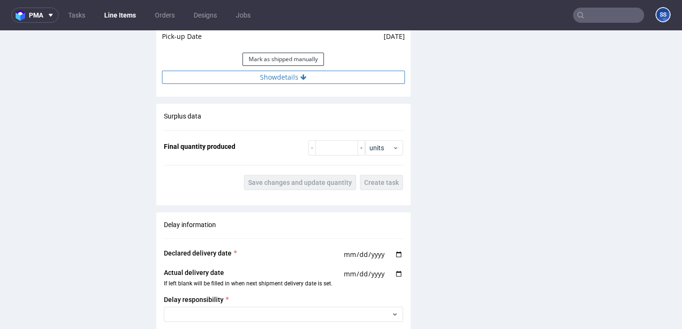
click at [315, 82] on button "Show details" at bounding box center [283, 77] width 243 height 13
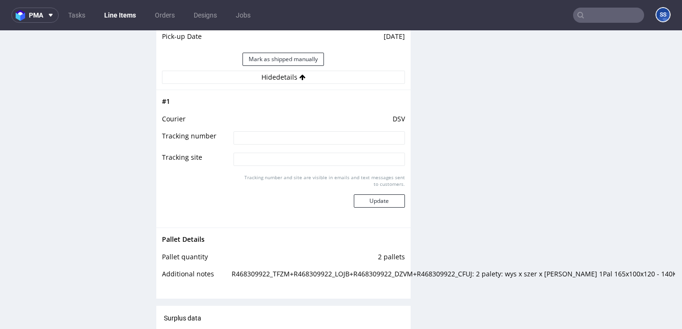
click at [299, 133] on input at bounding box center [319, 137] width 171 height 13
paste input "40257145950414687082"
type input "40257145950414687082"
click at [383, 200] on button "Update" at bounding box center [379, 200] width 51 height 13
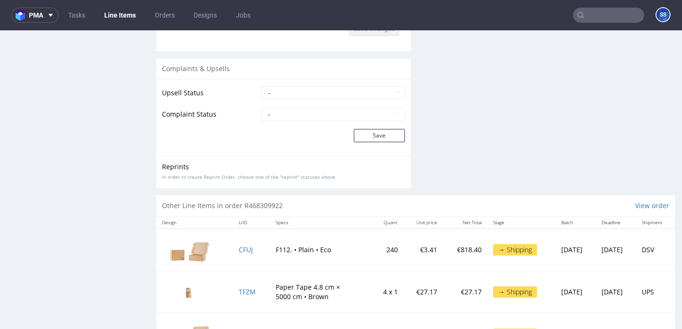
scroll to position [1557, 0]
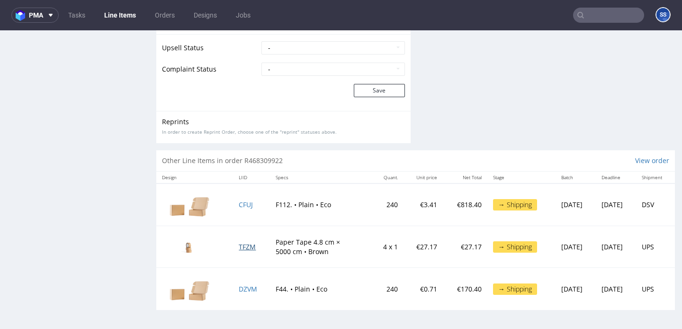
click at [244, 248] on span "TFZM" at bounding box center [247, 246] width 17 height 9
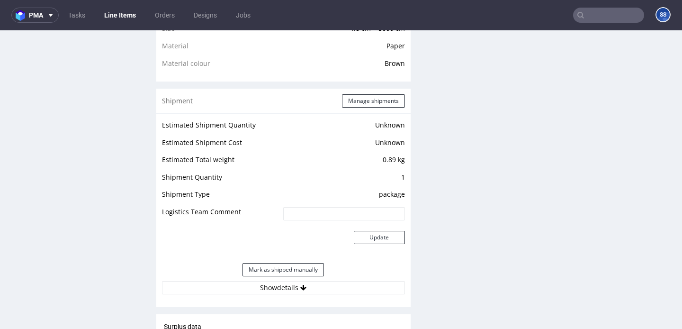
scroll to position [741, 0]
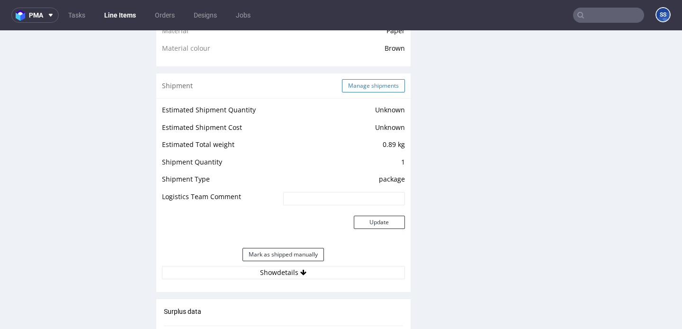
click at [371, 86] on button "Manage shipments" at bounding box center [373, 85] width 63 height 13
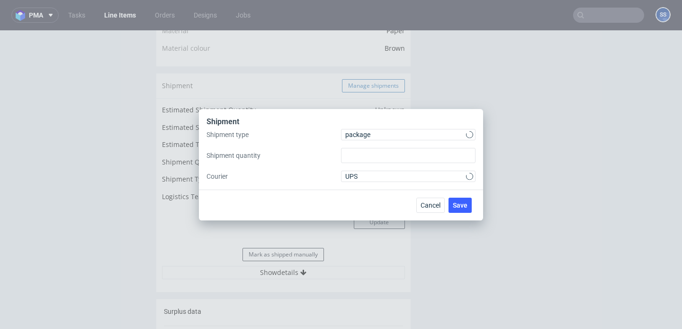
type input "1"
click at [377, 131] on span "package" at bounding box center [405, 134] width 121 height 9
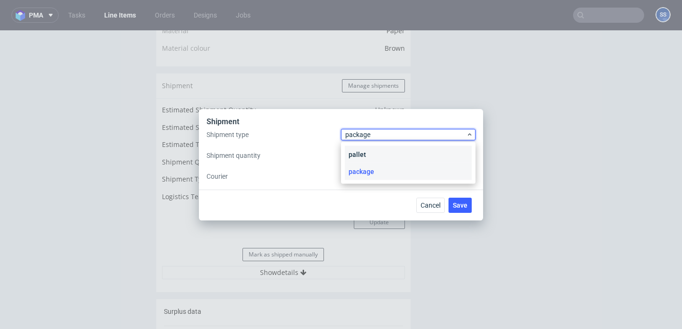
click at [366, 152] on div "pallet" at bounding box center [408, 154] width 127 height 17
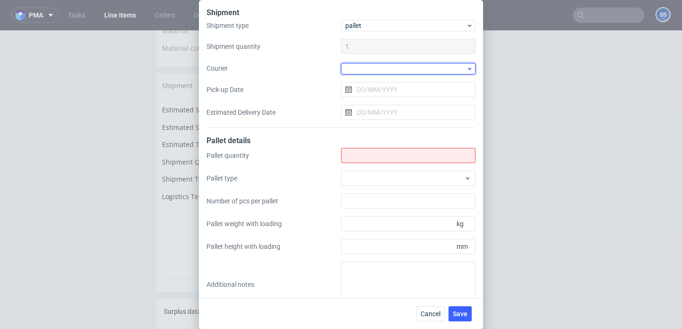
click at [374, 69] on div at bounding box center [408, 68] width 135 height 11
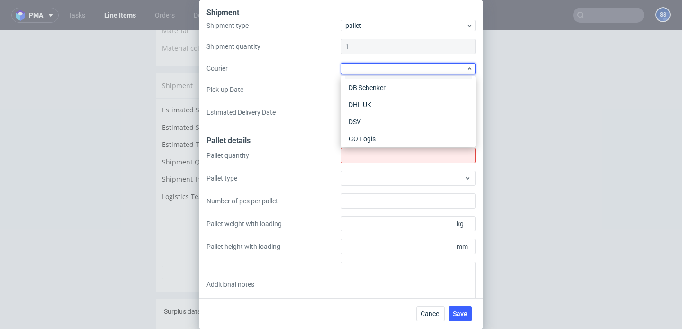
scroll to position [50, 0]
click at [376, 104] on div "DSV" at bounding box center [408, 106] width 127 height 17
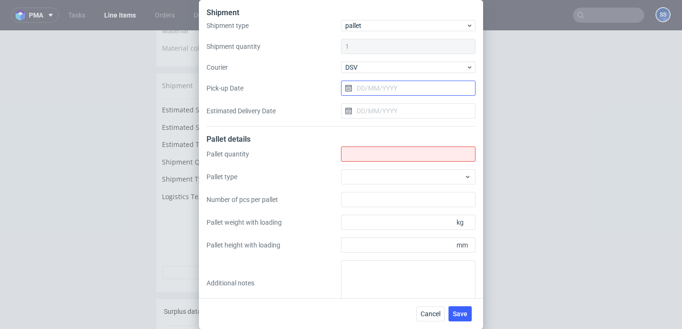
click at [383, 86] on input "Pick-up Date" at bounding box center [408, 88] width 135 height 15
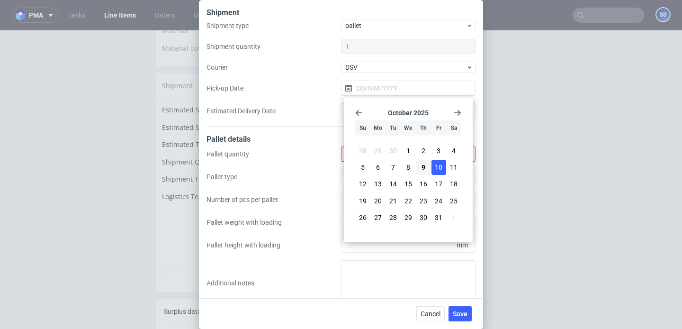
click at [436, 164] on span "10" at bounding box center [439, 167] width 8 height 9
type input "[DATE]"
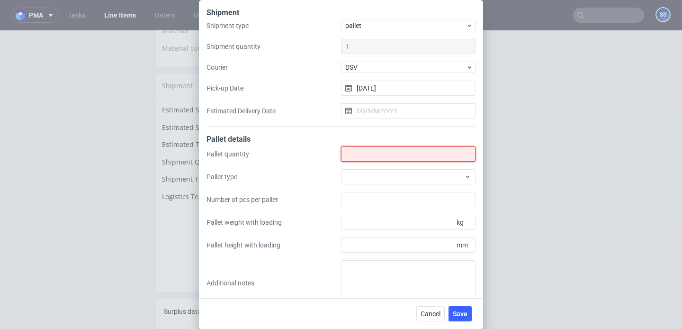
click at [401, 153] on input "Shipment type" at bounding box center [408, 153] width 135 height 15
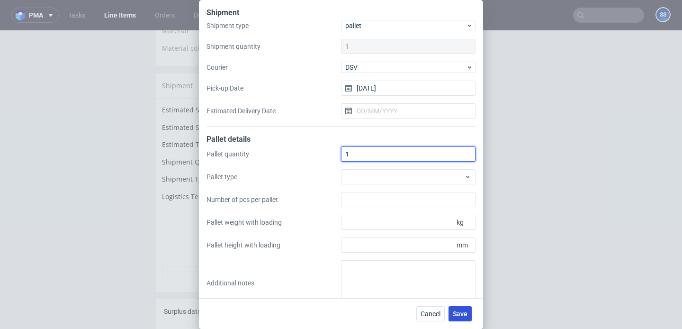
type input "1"
click at [461, 311] on span "Save" at bounding box center [460, 313] width 15 height 7
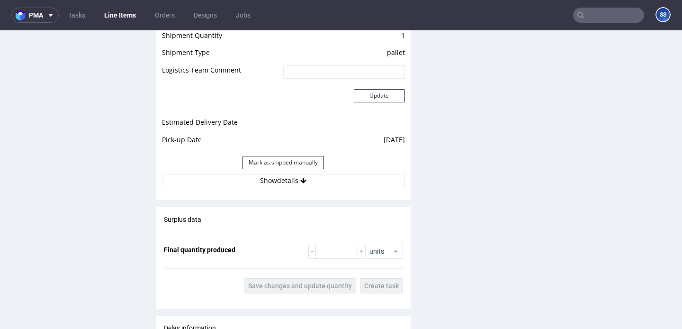
scroll to position [880, 0]
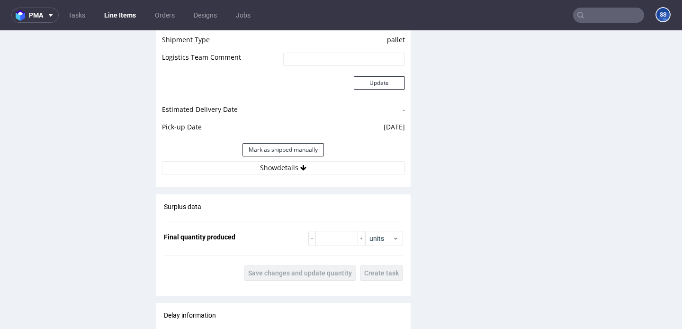
click at [310, 161] on div "Mark as shipped manually" at bounding box center [283, 149] width 243 height 23
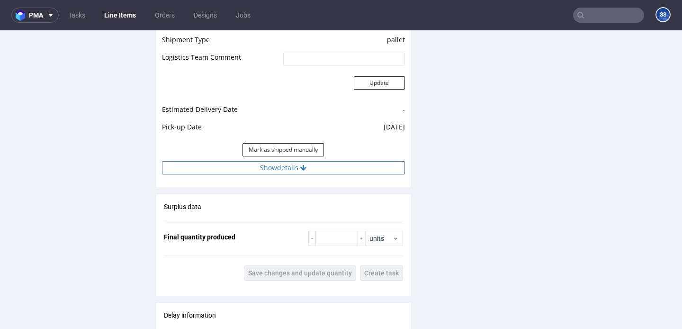
click at [308, 167] on button "Show details" at bounding box center [283, 167] width 243 height 13
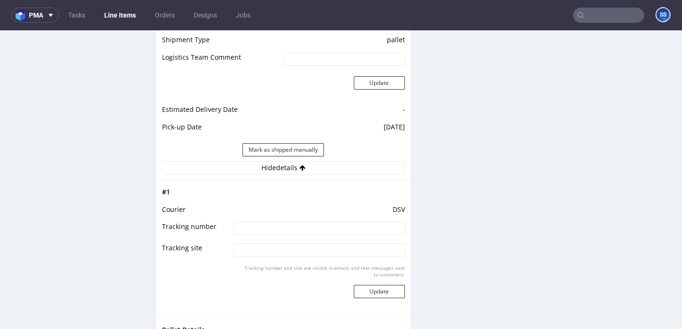
click at [298, 227] on input at bounding box center [319, 228] width 171 height 13
paste input "40257145950414687082"
type input "40257145950414687082"
click at [375, 296] on button "Update" at bounding box center [379, 291] width 51 height 13
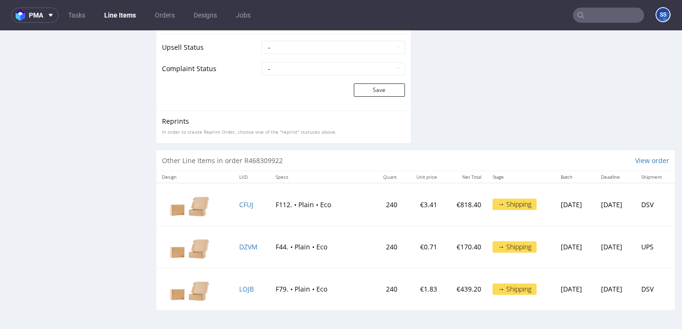
scroll to position [2, 0]
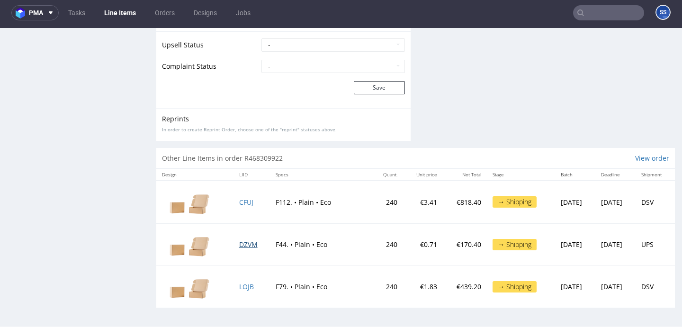
click at [245, 243] on span "DZVM" at bounding box center [248, 244] width 18 height 9
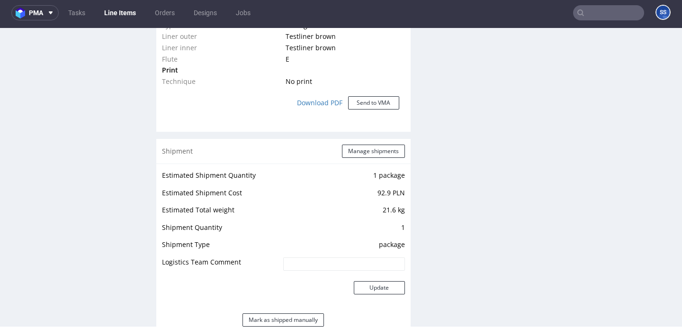
scroll to position [809, 0]
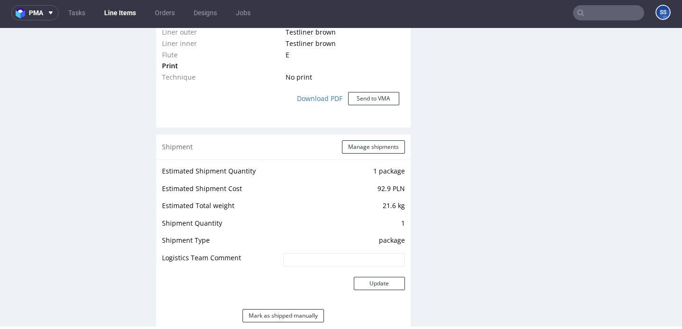
click at [350, 148] on button "Manage shipments" at bounding box center [373, 146] width 63 height 13
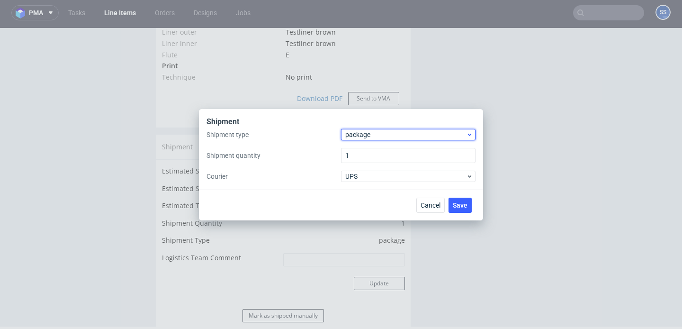
click at [369, 137] on span "package" at bounding box center [405, 134] width 121 height 9
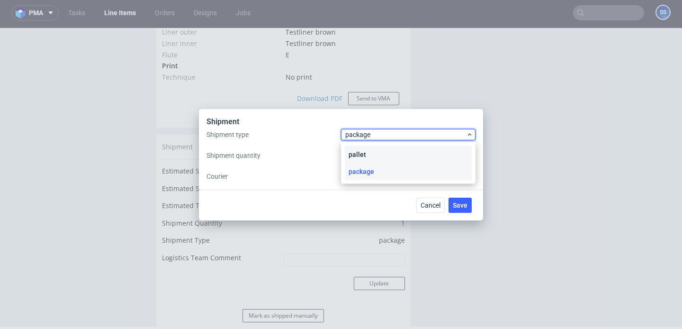
click at [367, 157] on div "pallet" at bounding box center [408, 154] width 127 height 17
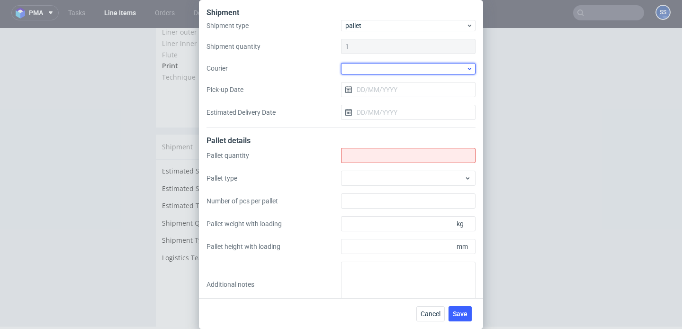
click at [373, 68] on div at bounding box center [408, 68] width 135 height 11
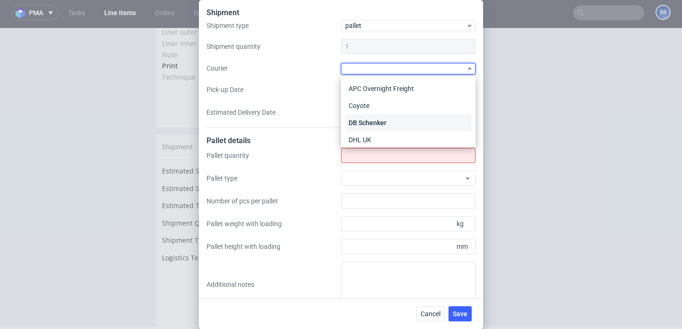
scroll to position [31, 0]
click at [370, 120] on div "DSV" at bounding box center [408, 125] width 127 height 17
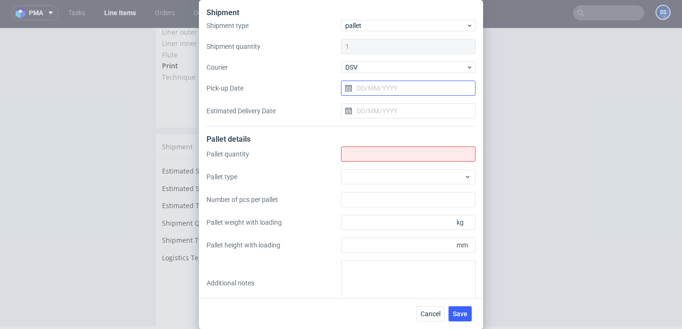
click at [379, 92] on input "Pick-up Date" at bounding box center [408, 88] width 135 height 15
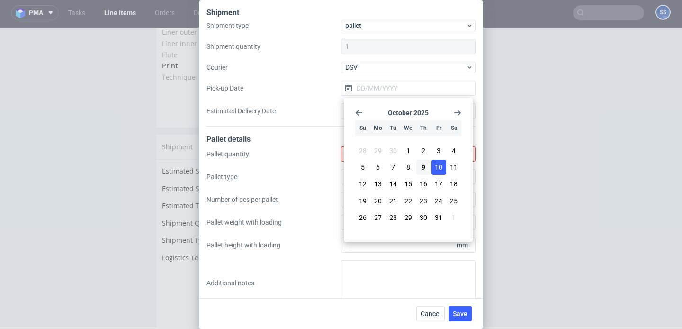
click at [442, 167] on span "10" at bounding box center [439, 167] width 8 height 9
type input "[DATE]"
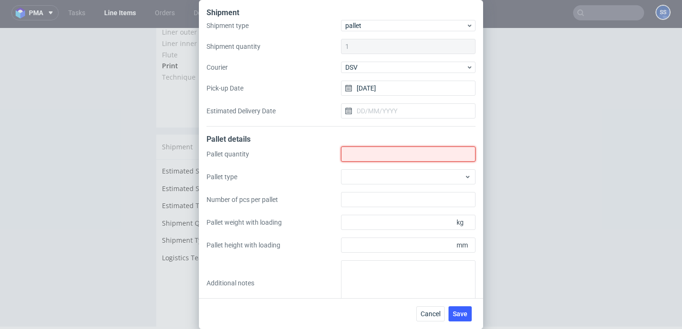
click at [380, 150] on input "Shipment type" at bounding box center [408, 153] width 135 height 15
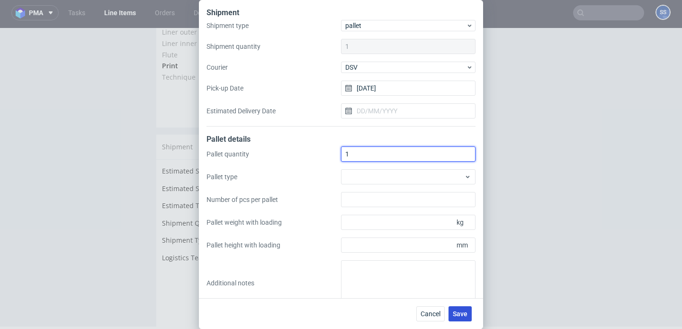
type input "1"
click at [462, 308] on button "Save" at bounding box center [460, 313] width 23 height 15
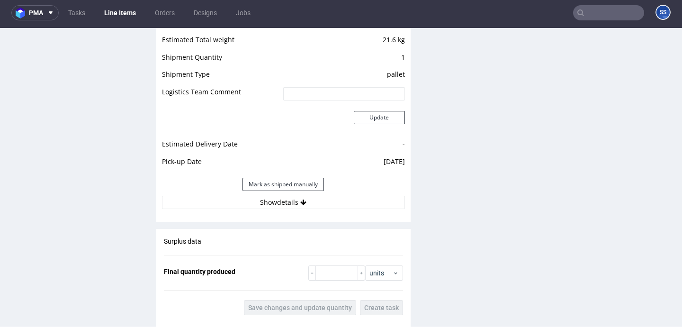
scroll to position [977, 0]
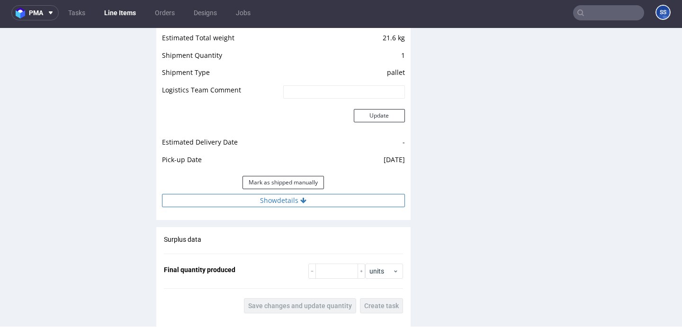
click at [321, 202] on button "Show details" at bounding box center [283, 200] width 243 height 13
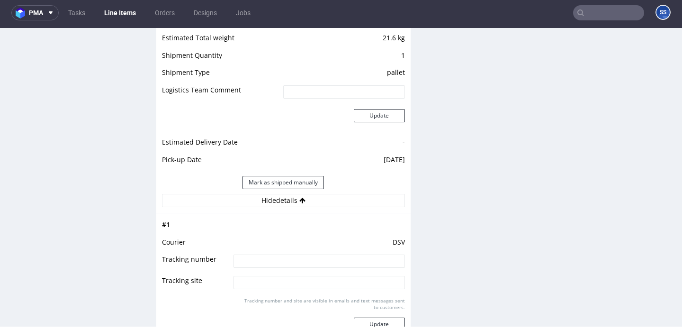
click at [311, 258] on input at bounding box center [319, 260] width 171 height 13
paste input "40257145950414687082"
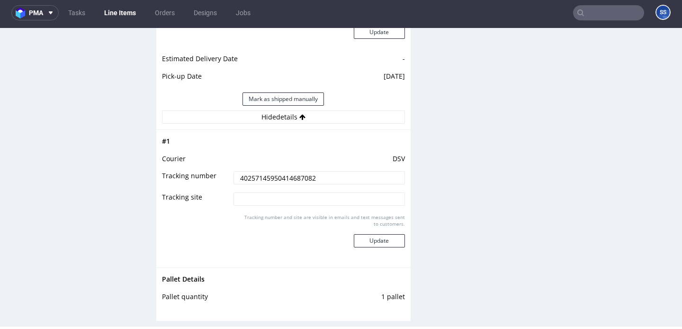
scroll to position [1077, 0]
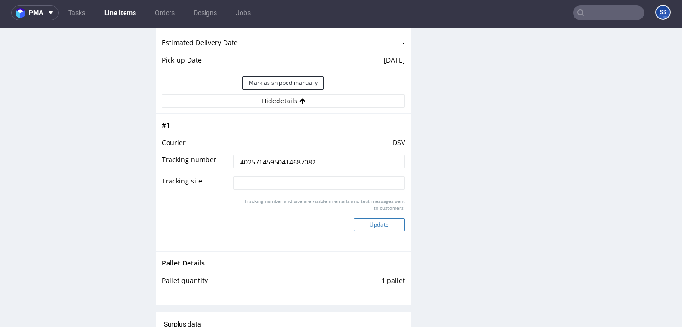
type input "40257145950414687082"
click at [373, 227] on button "Update" at bounding box center [379, 224] width 51 height 13
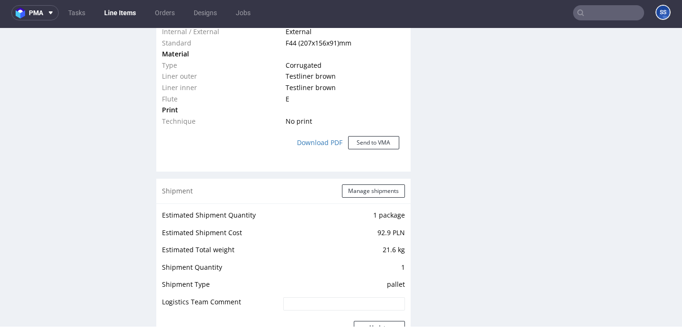
scroll to position [765, 0]
click at [124, 18] on link "Line Items" at bounding box center [120, 12] width 43 height 15
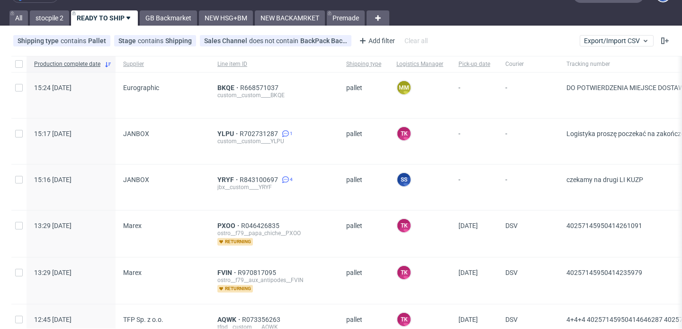
scroll to position [23, 0]
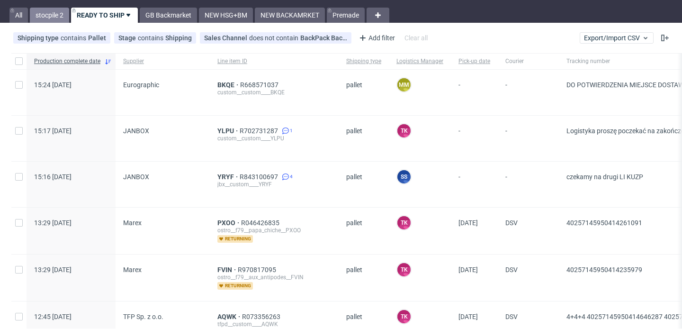
click at [54, 12] on link "stocpile 2" at bounding box center [49, 15] width 39 height 15
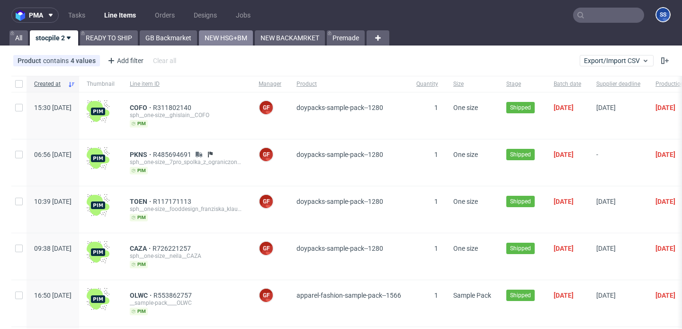
click at [241, 39] on link "NEW HSG+BM" at bounding box center [226, 37] width 54 height 15
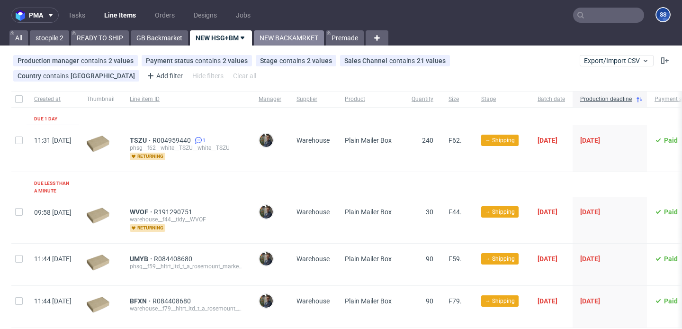
click at [285, 37] on link "NEW BACKAMRKET" at bounding box center [289, 37] width 70 height 15
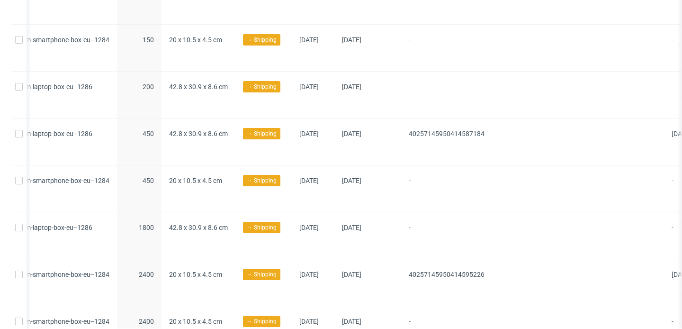
scroll to position [401, 0]
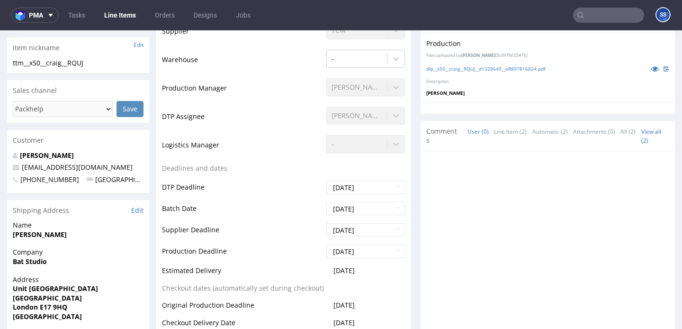
scroll to position [241, 0]
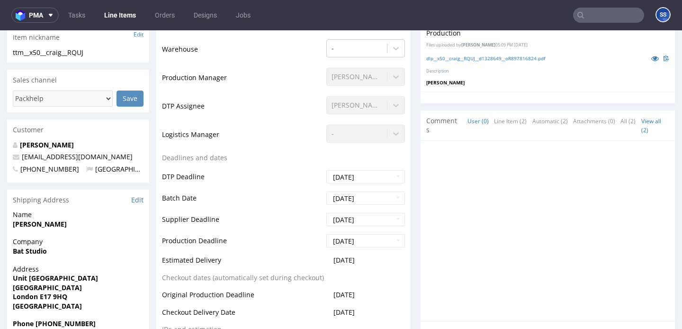
click at [125, 14] on link "Line Items" at bounding box center [120, 15] width 43 height 15
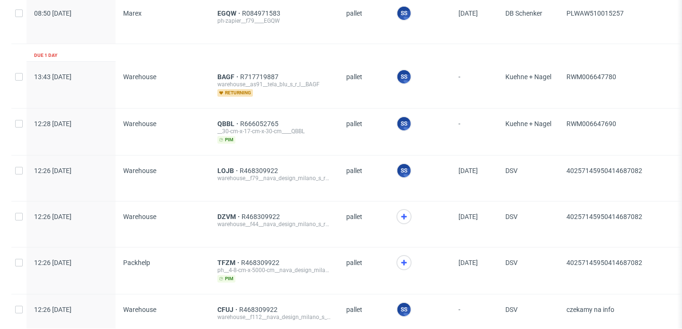
scroll to position [985, 0]
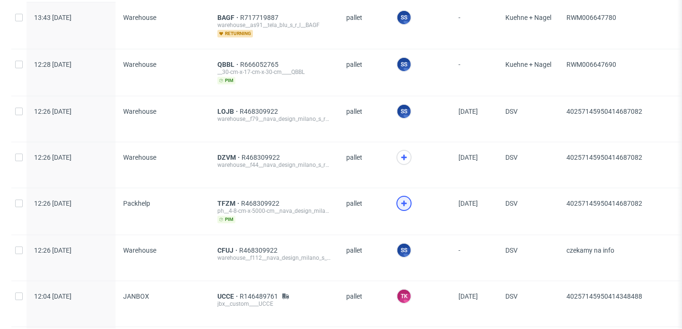
click at [399, 201] on icon at bounding box center [404, 203] width 11 height 11
click at [400, 162] on div at bounding box center [404, 157] width 15 height 15
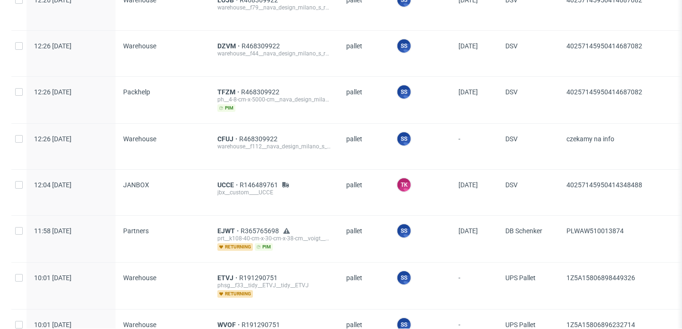
scroll to position [1096, 0]
click at [223, 132] on div "CFUJ R468309922 warehouse__f112__nava_design_milano_s_r_l__CFUJ" at bounding box center [274, 146] width 129 height 45
click at [222, 136] on span "CFUJ" at bounding box center [229, 140] width 22 height 8
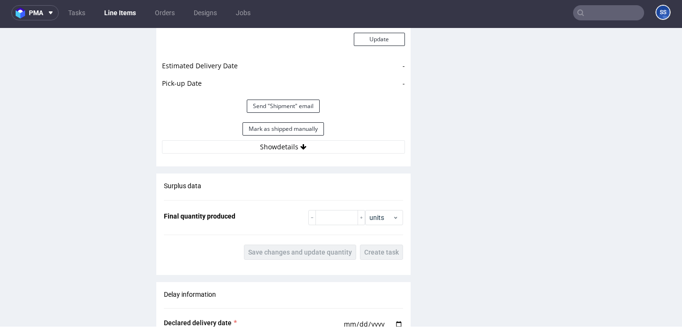
scroll to position [996, 0]
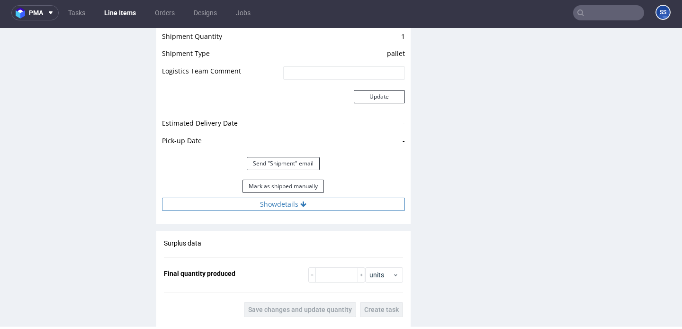
click at [316, 211] on button "Show details" at bounding box center [283, 204] width 243 height 13
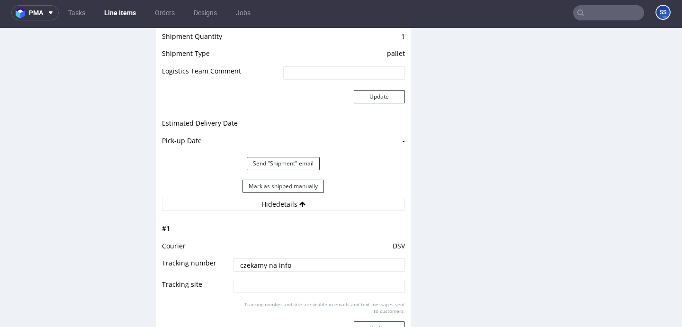
click at [262, 272] on input "czekamy na info" at bounding box center [319, 264] width 171 height 13
paste input "40257145950414687082"
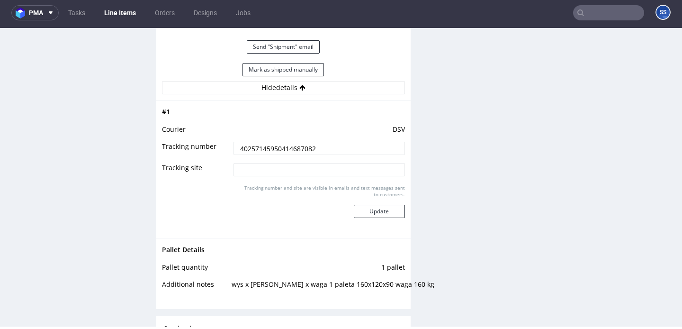
scroll to position [1113, 0]
type input "40257145950414687082"
click at [385, 218] on button "Update" at bounding box center [379, 210] width 51 height 13
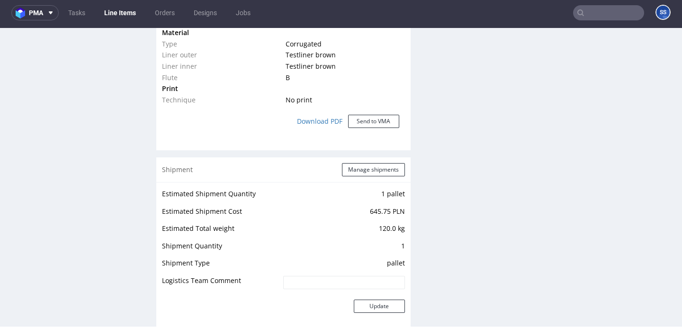
scroll to position [795, 0]
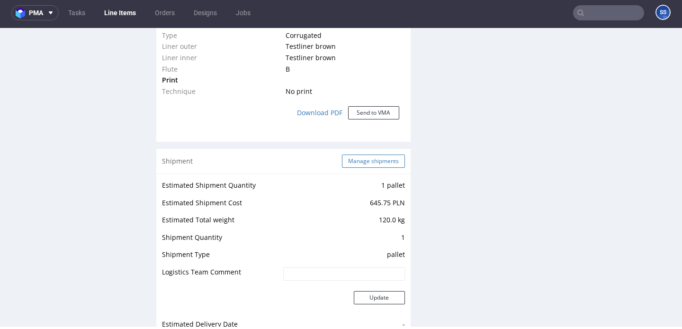
click at [368, 168] on button "Manage shipments" at bounding box center [373, 160] width 63 height 13
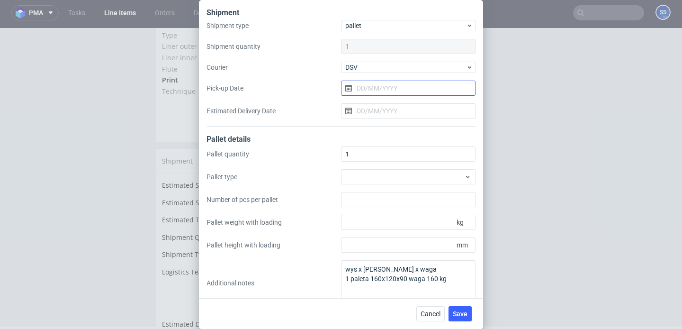
click at [366, 90] on input "Pick-up Date" at bounding box center [408, 88] width 135 height 15
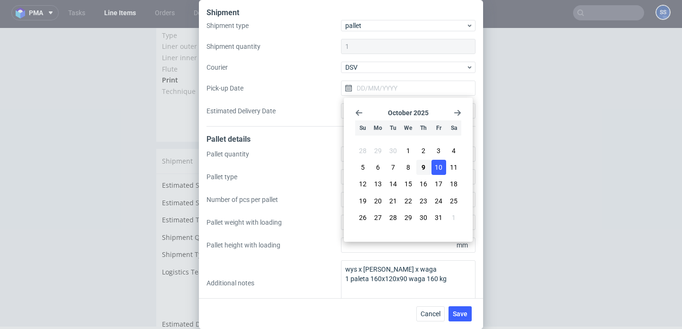
click at [434, 165] on button "10" at bounding box center [439, 167] width 15 height 15
type input "[DATE]"
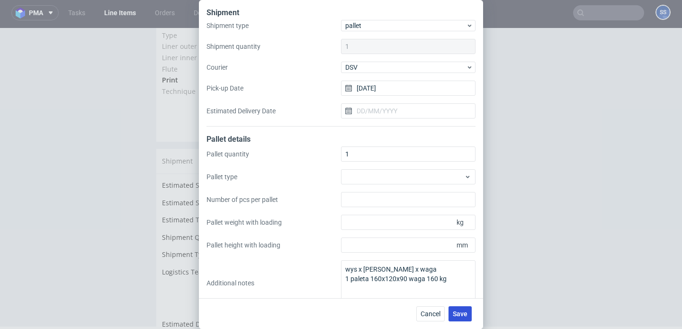
click at [466, 310] on span "Save" at bounding box center [460, 313] width 15 height 7
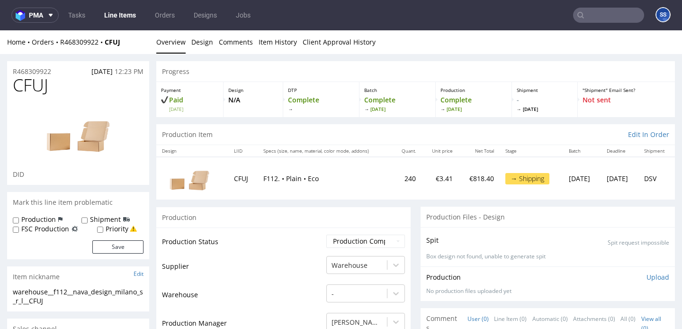
click at [122, 14] on link "Line Items" at bounding box center [120, 15] width 43 height 15
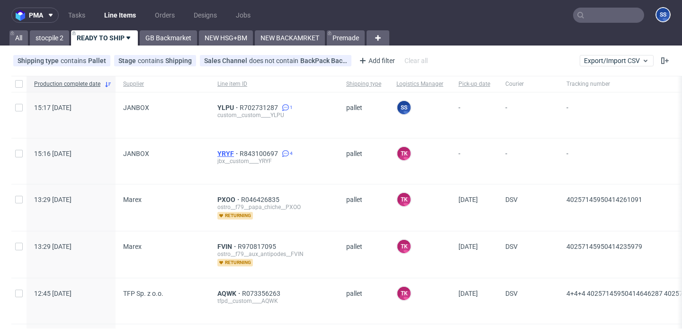
click at [224, 150] on span "YRYF" at bounding box center [229, 154] width 22 height 8
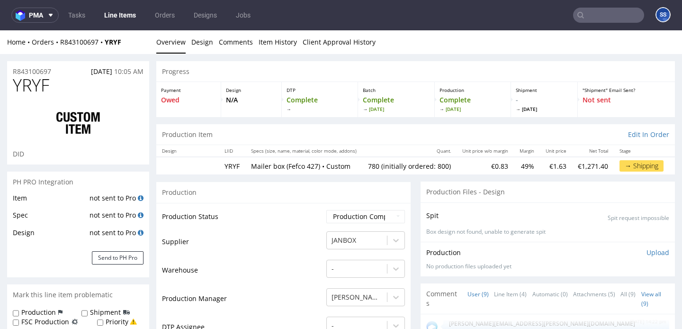
click at [118, 9] on link "Line Items" at bounding box center [120, 15] width 43 height 15
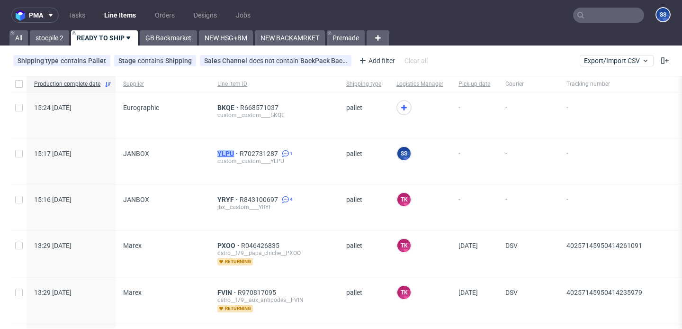
drag, startPoint x: 193, startPoint y: 155, endPoint x: 229, endPoint y: 156, distance: 36.0
copy div "YLPU"
click at [226, 200] on span "YRYF" at bounding box center [229, 200] width 22 height 8
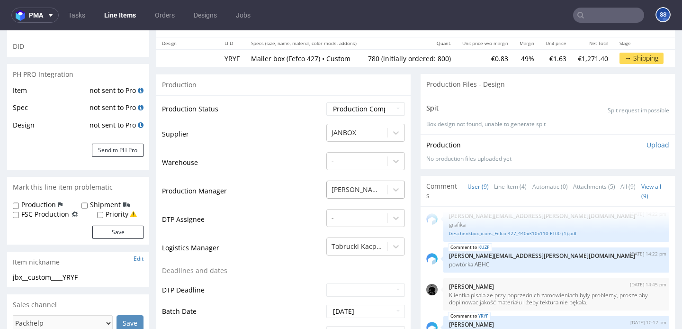
scroll to position [141, 0]
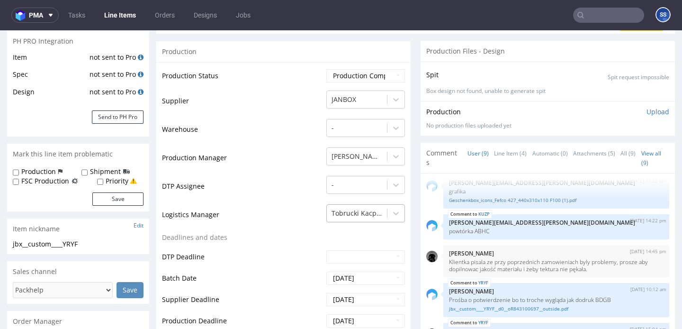
click at [366, 217] on div "Tobrucki Kacper" at bounding box center [366, 210] width 79 height 13
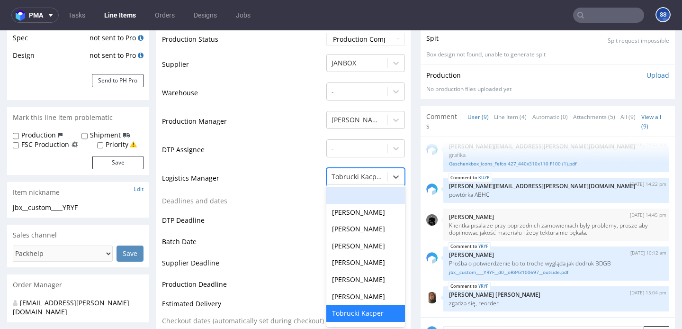
scroll to position [0, 0]
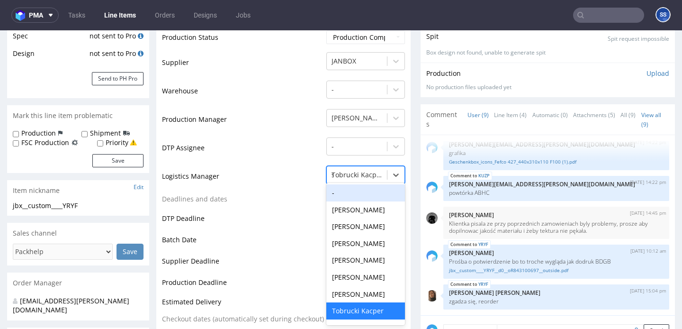
type input "sz"
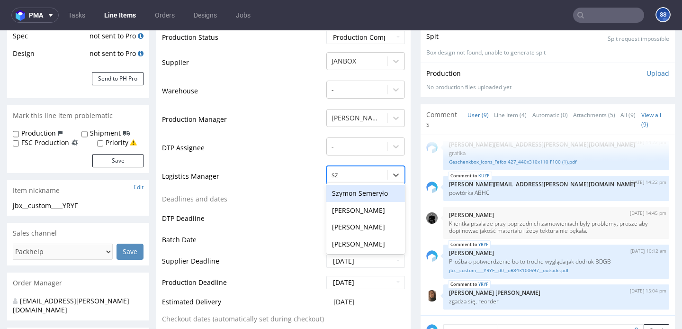
click at [354, 198] on div "Szymon Semeryło" at bounding box center [366, 193] width 79 height 17
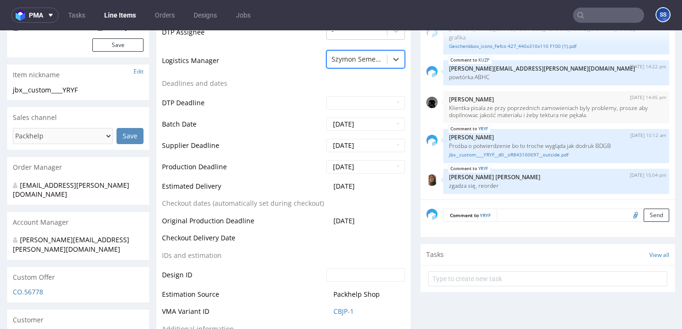
scroll to position [394, 0]
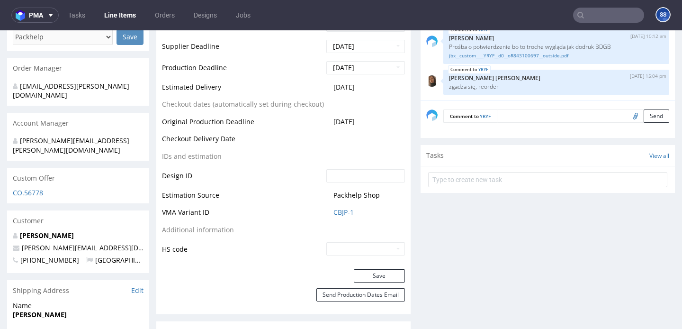
click at [370, 275] on button "Save" at bounding box center [379, 275] width 51 height 13
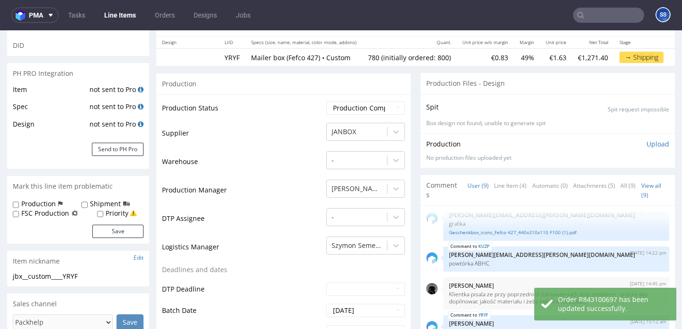
scroll to position [0, 0]
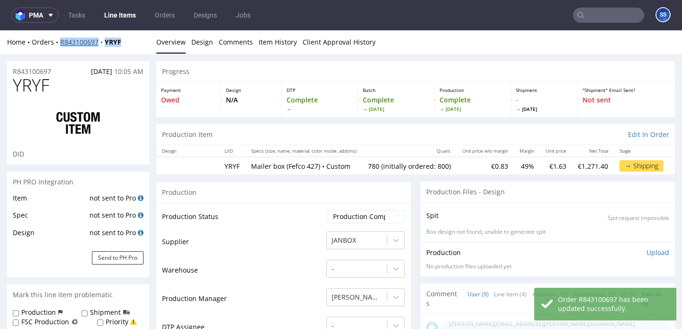
drag, startPoint x: 129, startPoint y: 44, endPoint x: 60, endPoint y: 43, distance: 69.2
click at [60, 43] on div "Home Orders R843100697 YRYF" at bounding box center [78, 41] width 142 height 9
copy div "R843100697 YRYF"
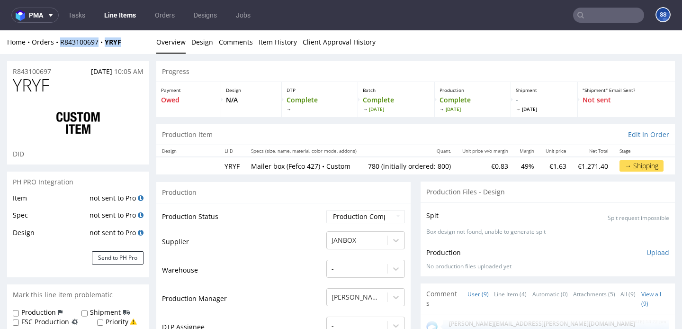
scroll to position [7, 0]
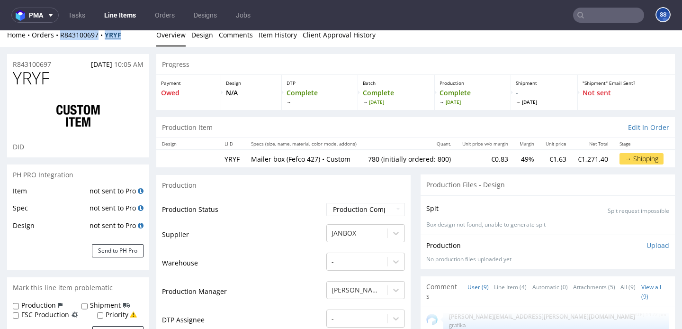
click at [112, 33] on strong "YRYF" at bounding box center [113, 34] width 17 height 9
click at [115, 18] on link "Line Items" at bounding box center [120, 15] width 43 height 15
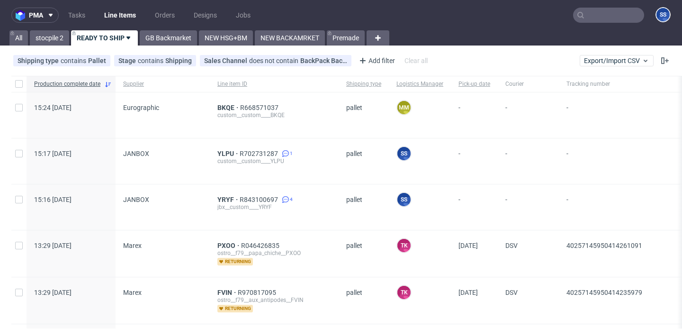
scroll to position [28, 0]
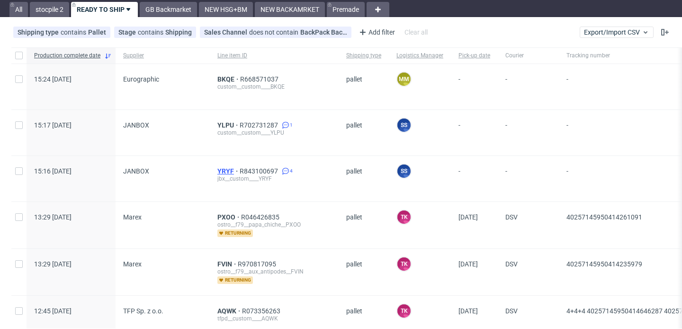
click at [224, 168] on span "YRYF" at bounding box center [229, 171] width 22 height 8
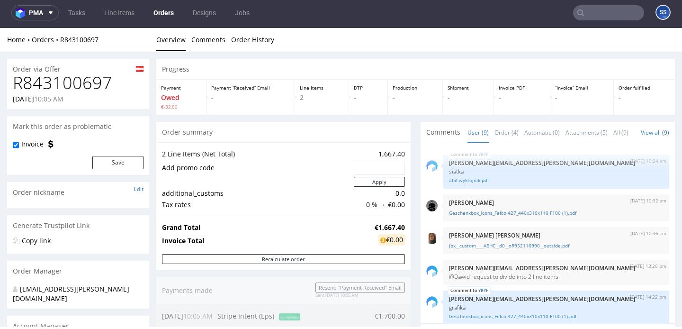
scroll to position [146, 0]
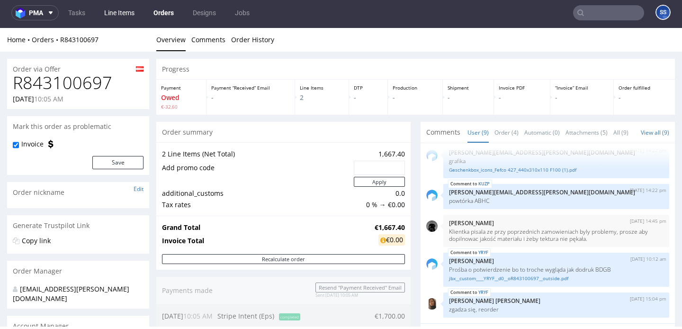
click at [127, 9] on link "Line Items" at bounding box center [120, 12] width 42 height 15
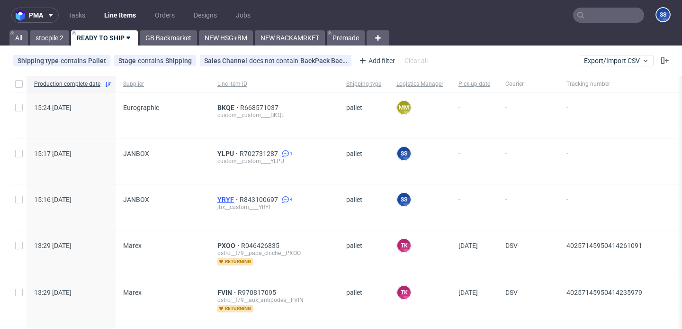
click at [224, 197] on span "YRYF" at bounding box center [229, 200] width 22 height 8
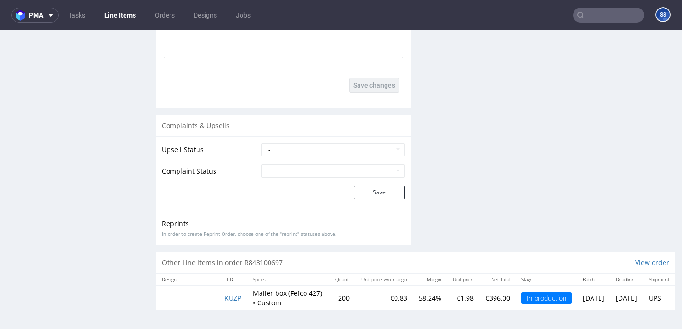
scroll to position [2, 0]
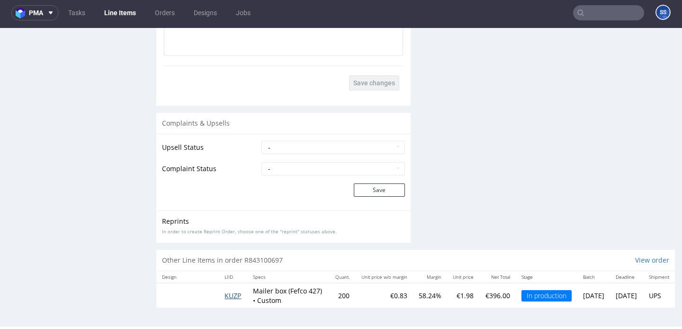
click at [230, 294] on span "KUZP" at bounding box center [233, 295] width 17 height 9
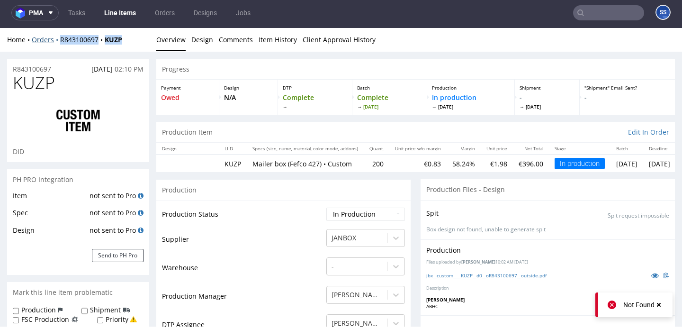
drag, startPoint x: 134, startPoint y: 35, endPoint x: 57, endPoint y: 36, distance: 77.2
click at [57, 36] on div "Home Orders R843100697 KUZP" at bounding box center [78, 39] width 142 height 9
copy div "R843100697 KUZP"
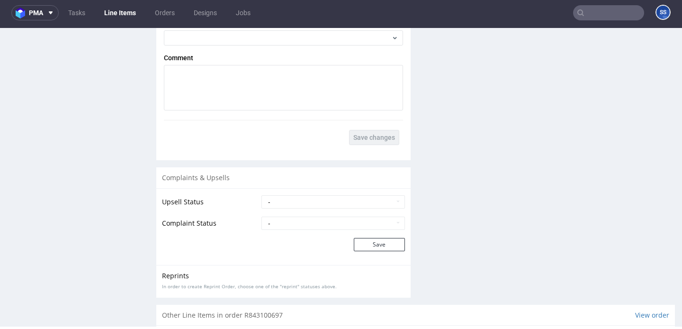
scroll to position [1643, 0]
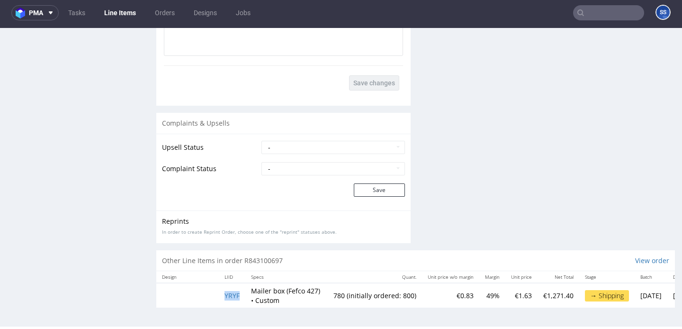
drag, startPoint x: 220, startPoint y: 296, endPoint x: 246, endPoint y: 295, distance: 26.1
click at [245, 295] on tr "YRYF Mailer box (Fefco 427) • Custom 780 (initially ordered: 800) €0.83 49% €1.…" at bounding box center [444, 295] width 576 height 25
copy span "YRYF"
click at [236, 293] on span "YRYF" at bounding box center [232, 295] width 15 height 9
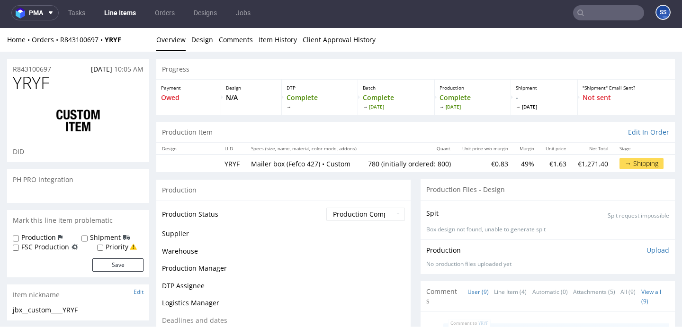
scroll to position [146, 0]
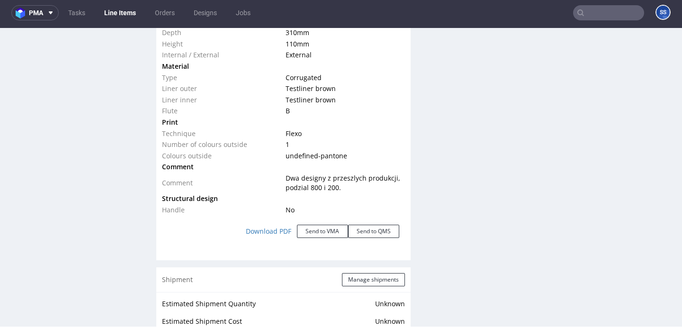
type input "780"
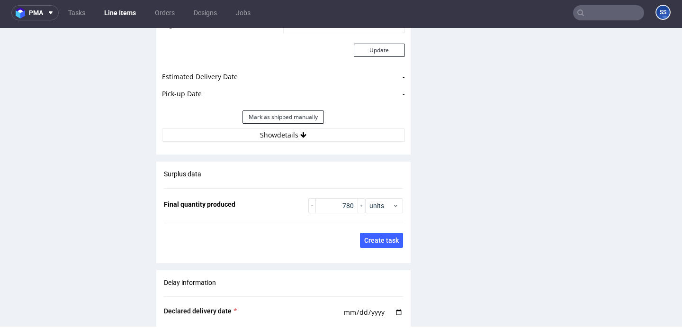
click at [281, 145] on div "Estimated Shipment Quantity Unknown Estimated Shipment Cost Unknown Estimated T…" at bounding box center [283, 36] width 254 height 221
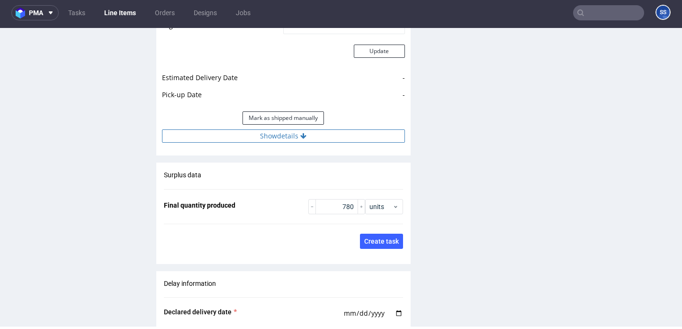
click at [281, 136] on button "Show details" at bounding box center [283, 135] width 243 height 13
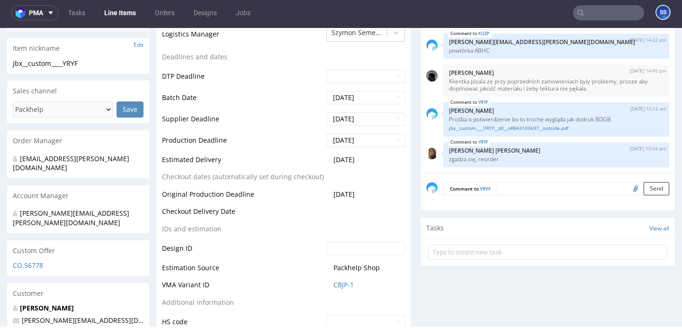
scroll to position [136, 0]
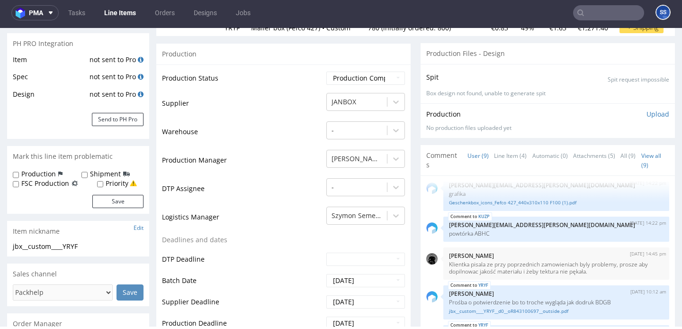
click at [122, 15] on link "Line Items" at bounding box center [120, 12] width 43 height 15
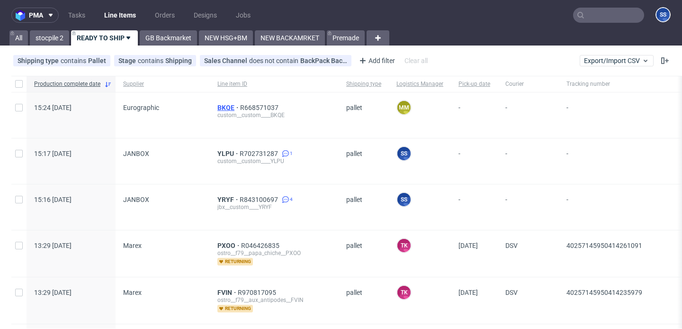
click at [221, 105] on span "BKQE" at bounding box center [229, 108] width 23 height 8
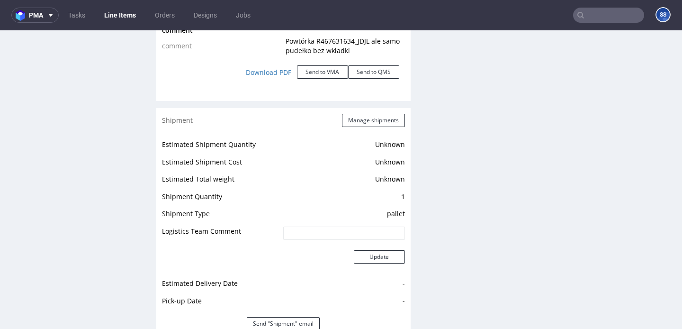
scroll to position [1306, 0]
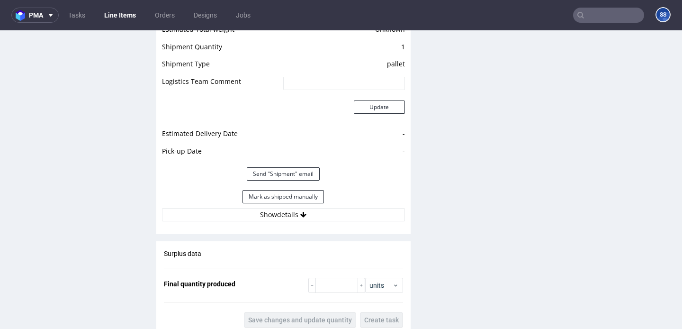
click at [126, 10] on link "Line Items" at bounding box center [120, 15] width 43 height 15
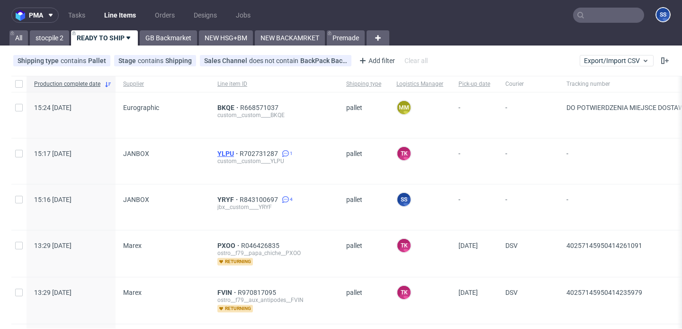
click at [226, 150] on span "YLPU" at bounding box center [229, 154] width 22 height 8
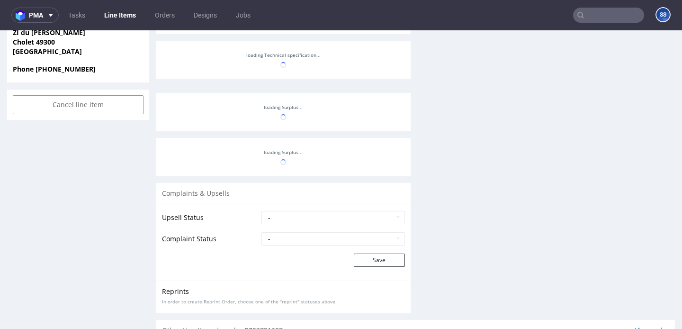
scroll to position [90, 0]
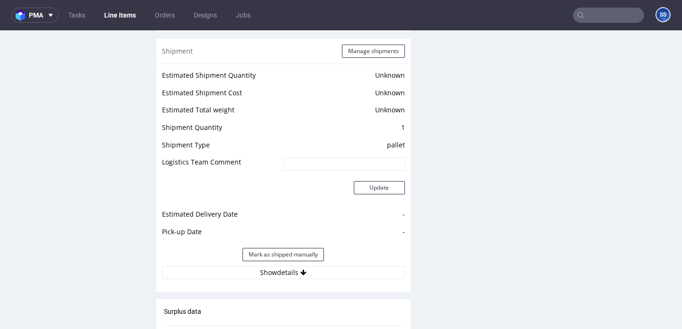
select select "in_progress"
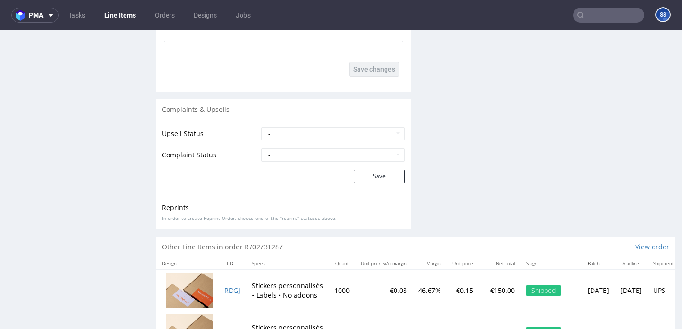
scroll to position [1836, 0]
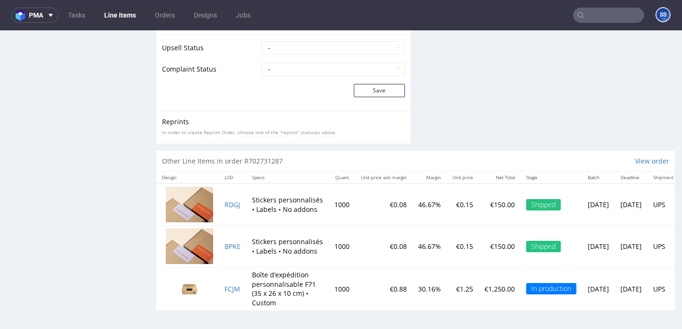
click at [119, 15] on link "Line Items" at bounding box center [120, 15] width 43 height 15
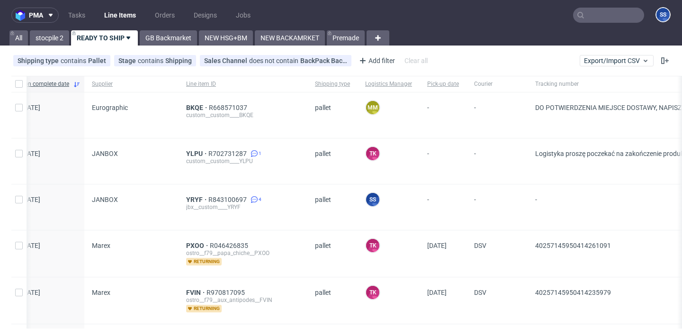
scroll to position [0, 28]
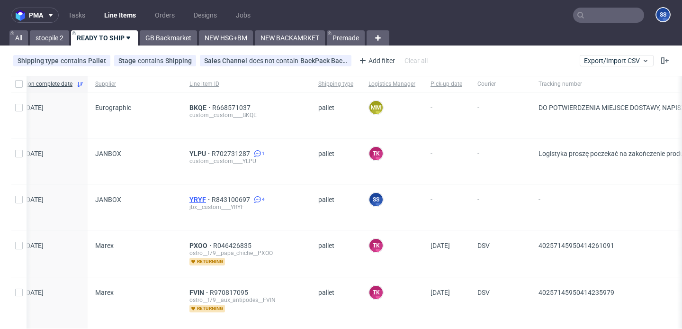
click at [190, 197] on span "YRYF" at bounding box center [201, 200] width 22 height 8
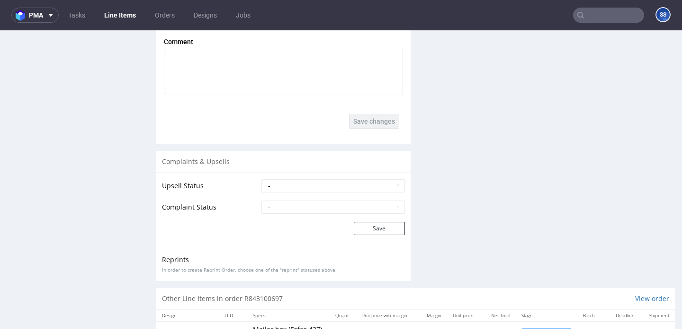
scroll to position [1736, 0]
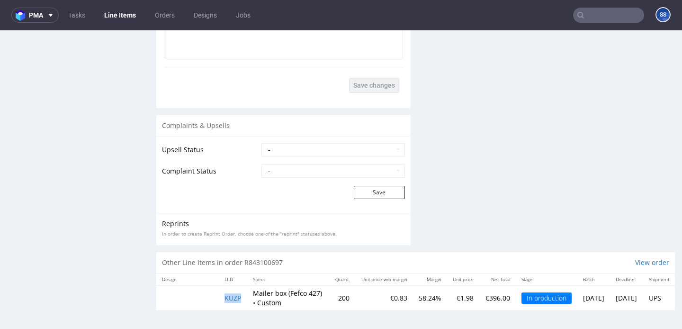
copy span "KUZP"
drag, startPoint x: 221, startPoint y: 300, endPoint x: 245, endPoint y: 299, distance: 24.2
click at [245, 299] on td "KUZP" at bounding box center [233, 297] width 28 height 25
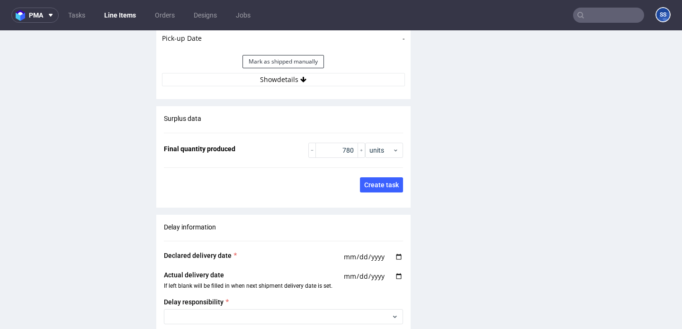
scroll to position [1402, 0]
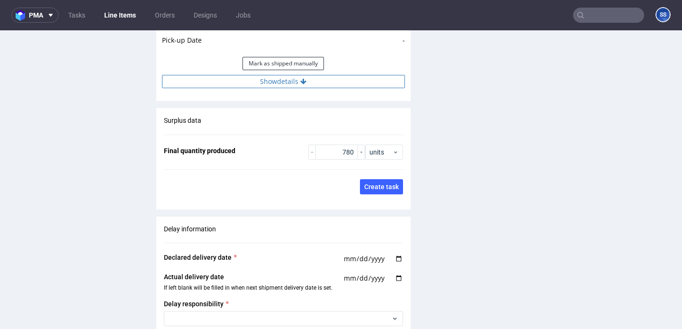
click at [270, 82] on button "Show details" at bounding box center [283, 81] width 243 height 13
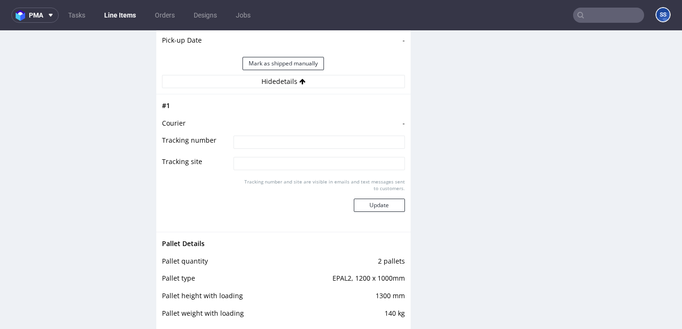
click at [294, 146] on input at bounding box center [319, 142] width 171 height 13
paste input "KUZP"
type input "czekamy na drugi LI KUZP"
click at [384, 202] on button "Update" at bounding box center [379, 205] width 51 height 13
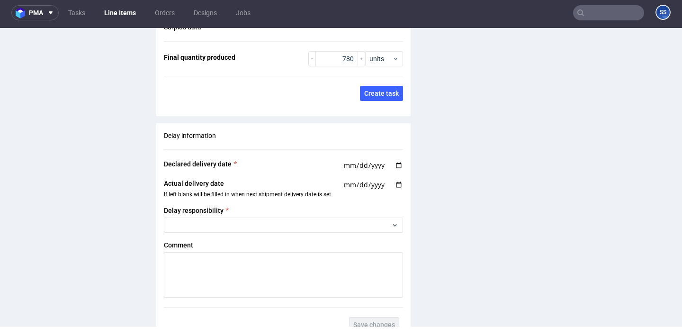
scroll to position [1759, 0]
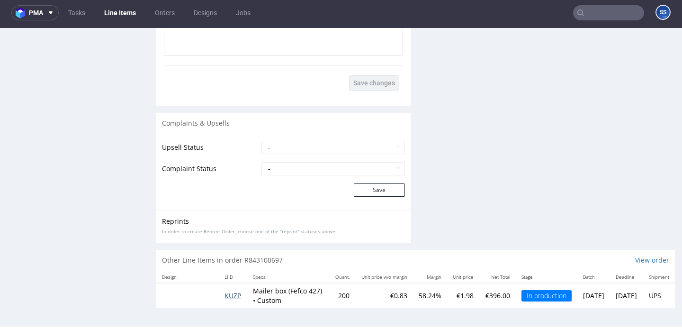
click at [230, 297] on span "KUZP" at bounding box center [233, 295] width 17 height 9
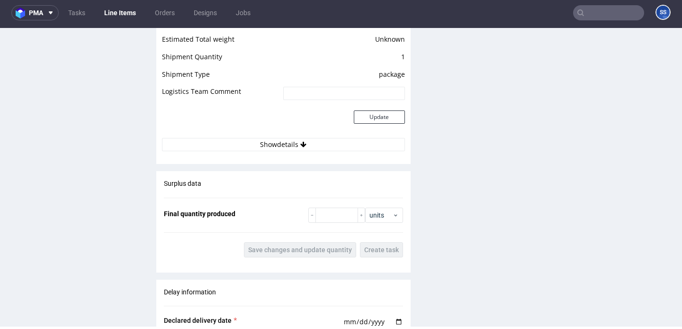
scroll to position [1246, 0]
click at [125, 3] on nav "pma Tasks Line Items Orders Designs Jobs SS" at bounding box center [341, 13] width 682 height 30
click at [125, 11] on link "Line Items" at bounding box center [120, 12] width 43 height 15
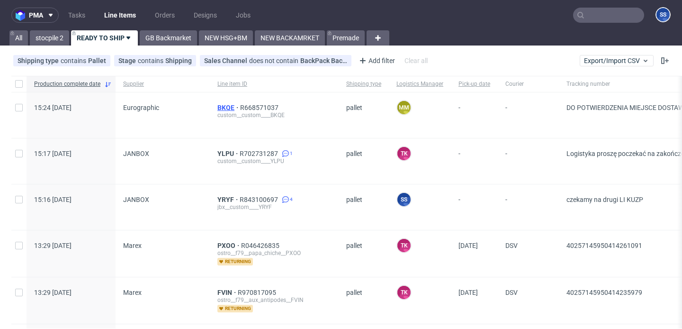
click at [229, 109] on span "BKQE" at bounding box center [229, 108] width 23 height 8
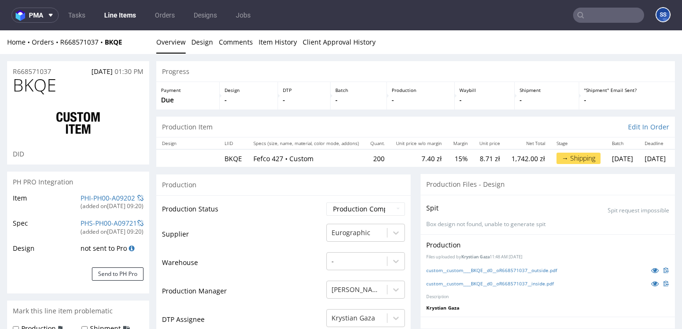
click at [117, 12] on link "Line Items" at bounding box center [120, 15] width 43 height 15
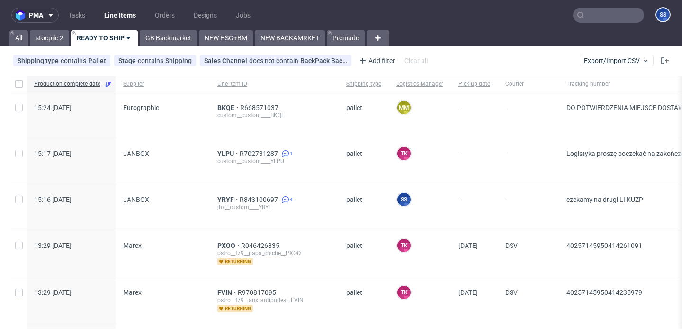
scroll to position [11, 0]
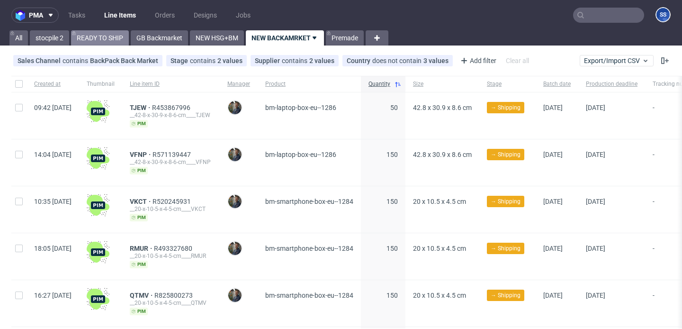
click at [109, 40] on link "READY TO SHIP" at bounding box center [100, 37] width 58 height 15
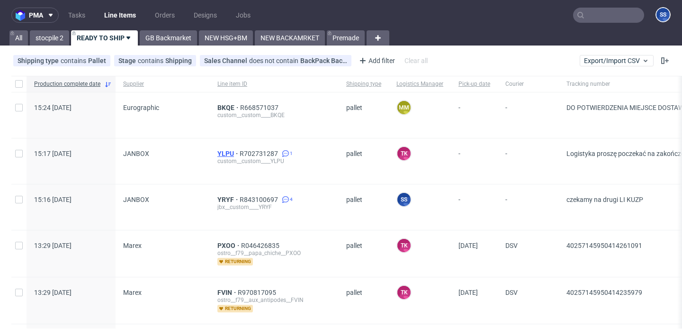
click at [218, 154] on span "YLPU" at bounding box center [229, 154] width 22 height 8
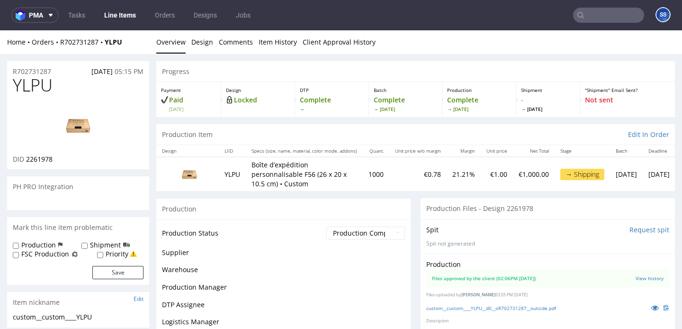
scroll to position [90, 0]
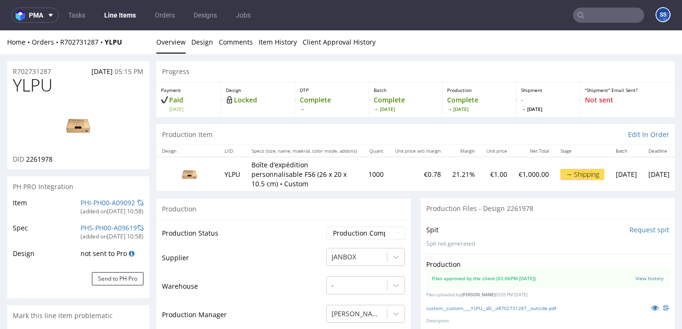
select select "in_progress"
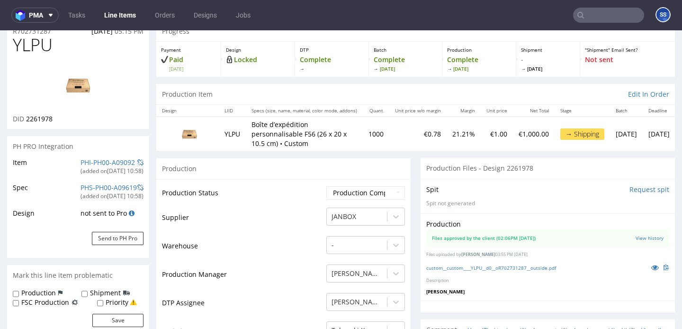
scroll to position [0, 0]
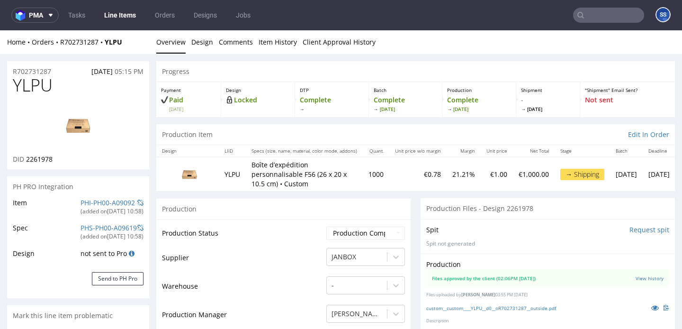
click at [119, 19] on link "Line Items" at bounding box center [120, 15] width 43 height 15
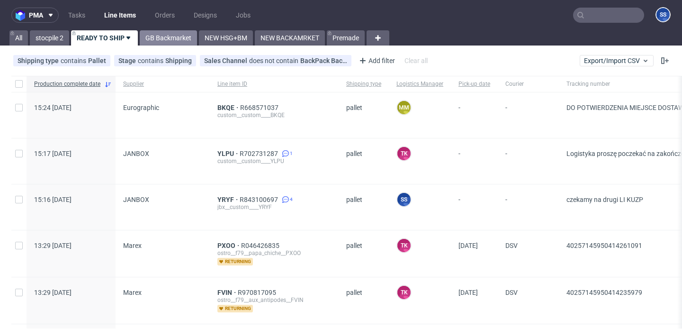
click at [145, 37] on link "GB Backmarket" at bounding box center [168, 37] width 57 height 15
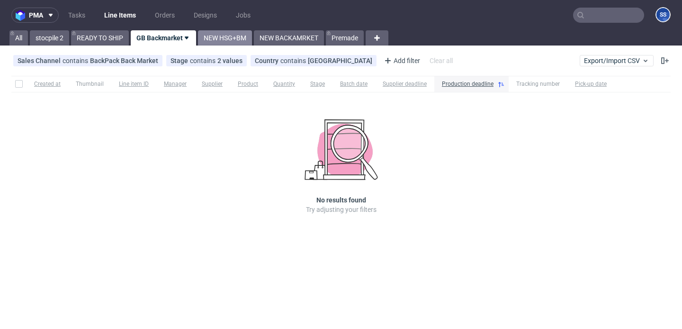
click at [225, 42] on link "NEW HSG+BM" at bounding box center [225, 37] width 54 height 15
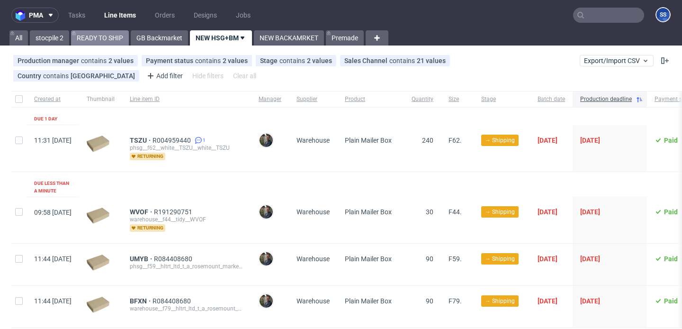
click at [99, 33] on link "READY TO SHIP" at bounding box center [100, 37] width 58 height 15
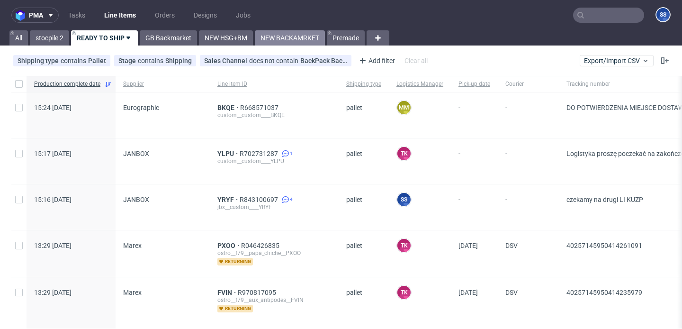
click at [282, 38] on link "NEW BACKAMRKET" at bounding box center [290, 37] width 70 height 15
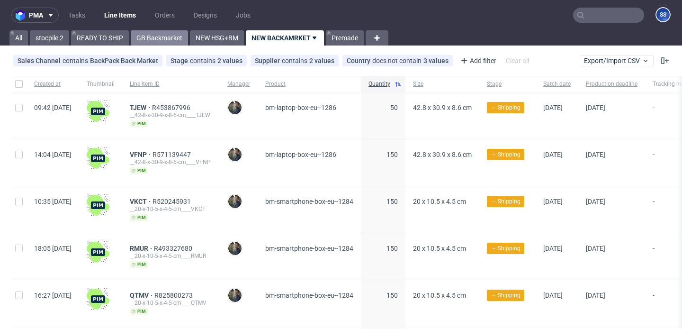
click at [163, 32] on link "GB Backmarket" at bounding box center [159, 37] width 57 height 15
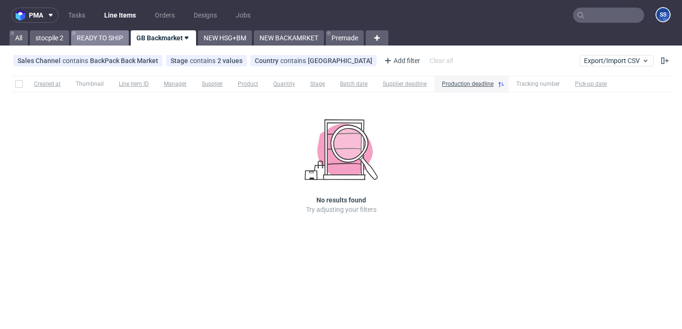
click at [108, 41] on link "READY TO SHIP" at bounding box center [100, 37] width 58 height 15
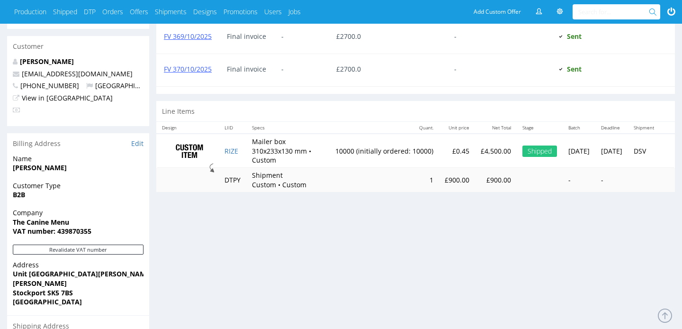
scroll to position [490, 0]
click at [232, 147] on link "RIZE" at bounding box center [232, 151] width 14 height 9
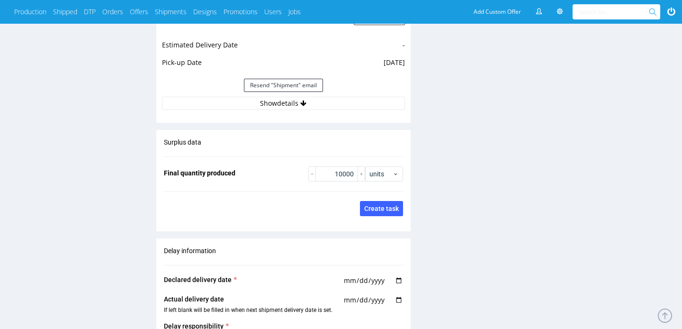
scroll to position [910, 0]
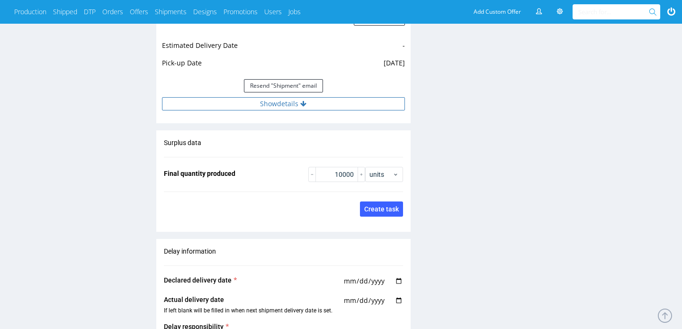
click at [306, 108] on button "Show details" at bounding box center [283, 103] width 243 height 13
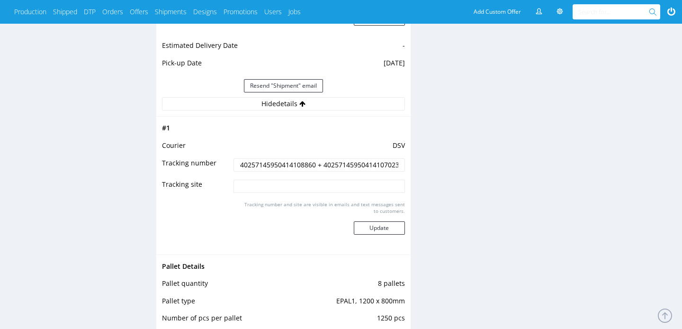
click at [288, 168] on input "40257145950414108860 + 40257145950414107023" at bounding box center [319, 164] width 171 height 13
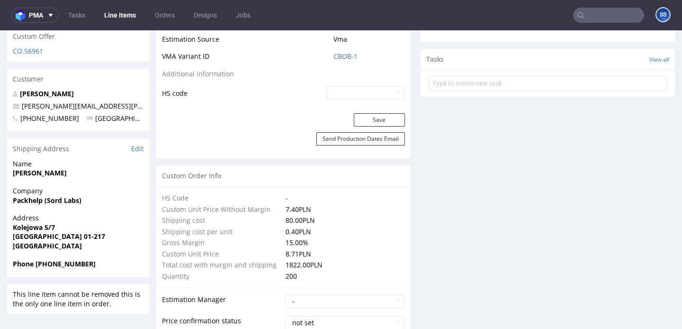
scroll to position [246, 0]
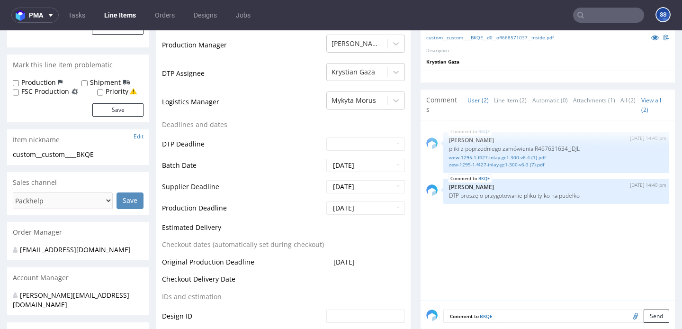
click at [116, 15] on link "Line Items" at bounding box center [120, 15] width 43 height 15
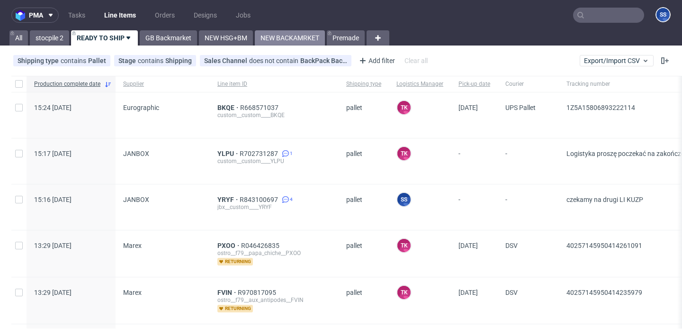
click at [294, 36] on link "NEW BACKAMRKET" at bounding box center [290, 37] width 70 height 15
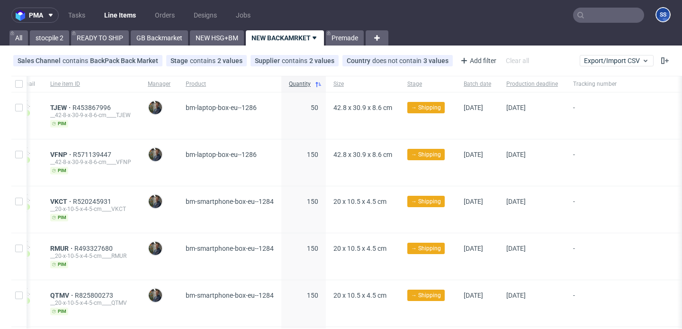
scroll to position [0, 45]
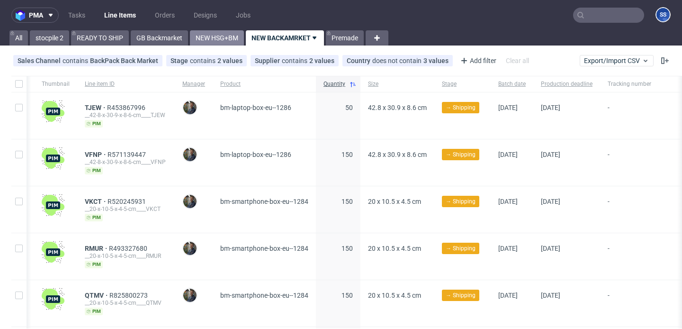
click at [218, 43] on link "NEW HSG+BM" at bounding box center [217, 37] width 54 height 15
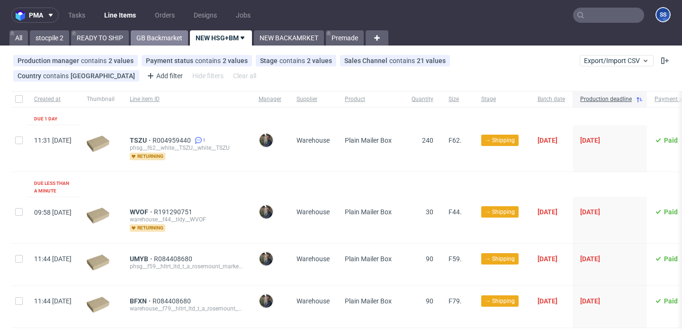
click at [161, 39] on link "GB Backmarket" at bounding box center [159, 37] width 57 height 15
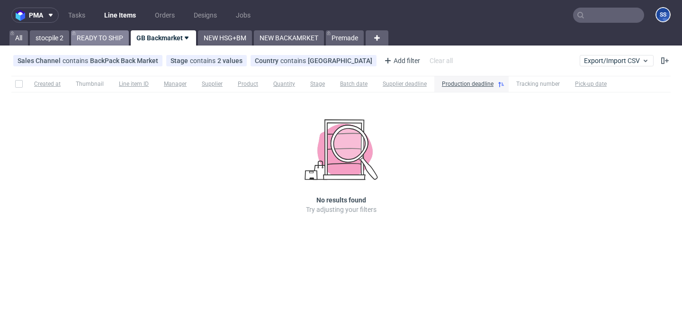
click at [110, 38] on link "READY TO SHIP" at bounding box center [100, 37] width 58 height 15
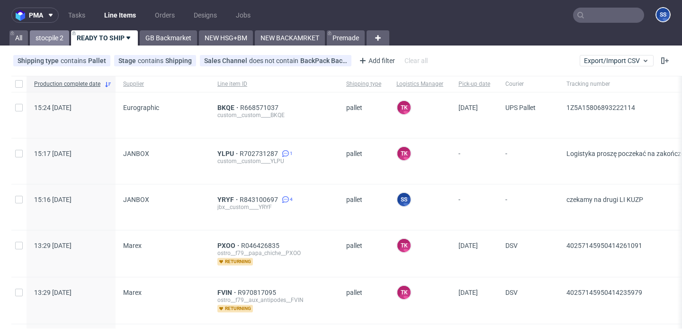
click at [50, 35] on link "stocpile 2" at bounding box center [49, 37] width 39 height 15
